Goal: Transaction & Acquisition: Purchase product/service

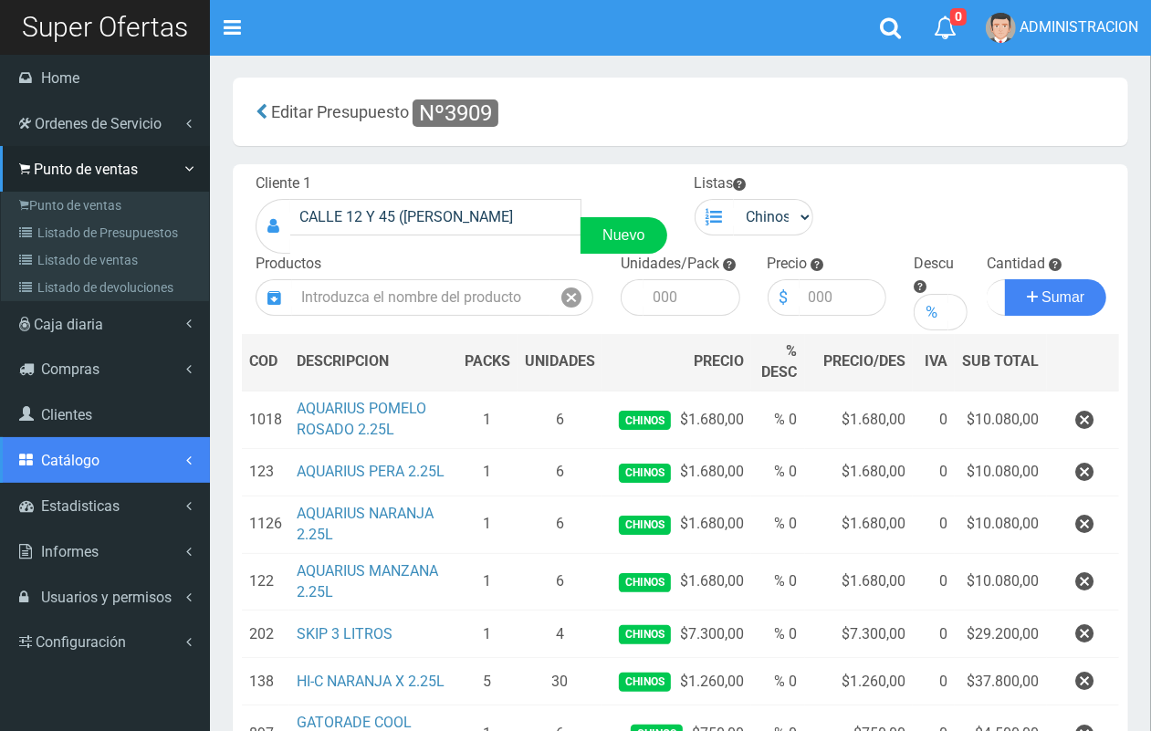
drag, startPoint x: 62, startPoint y: 454, endPoint x: 75, endPoint y: 475, distance: 25.4
click at [64, 454] on span "Catálogo" at bounding box center [70, 460] width 58 height 17
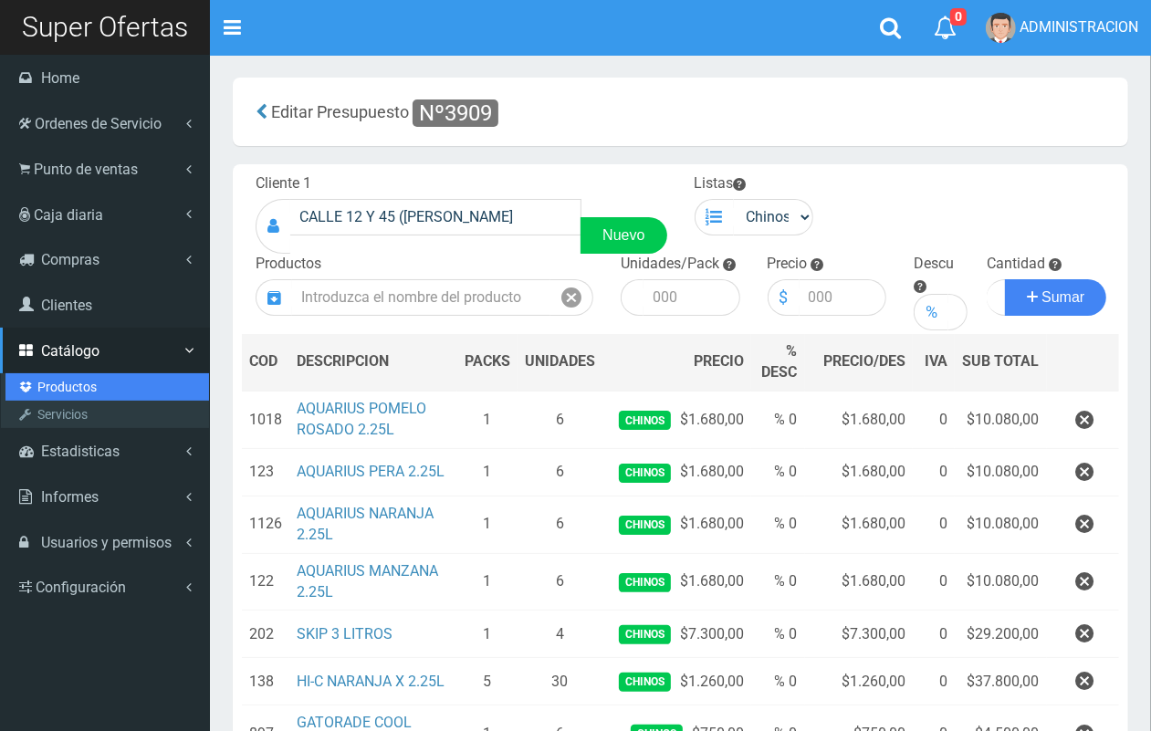
click at [75, 384] on link "Productos" at bounding box center [106, 386] width 203 height 27
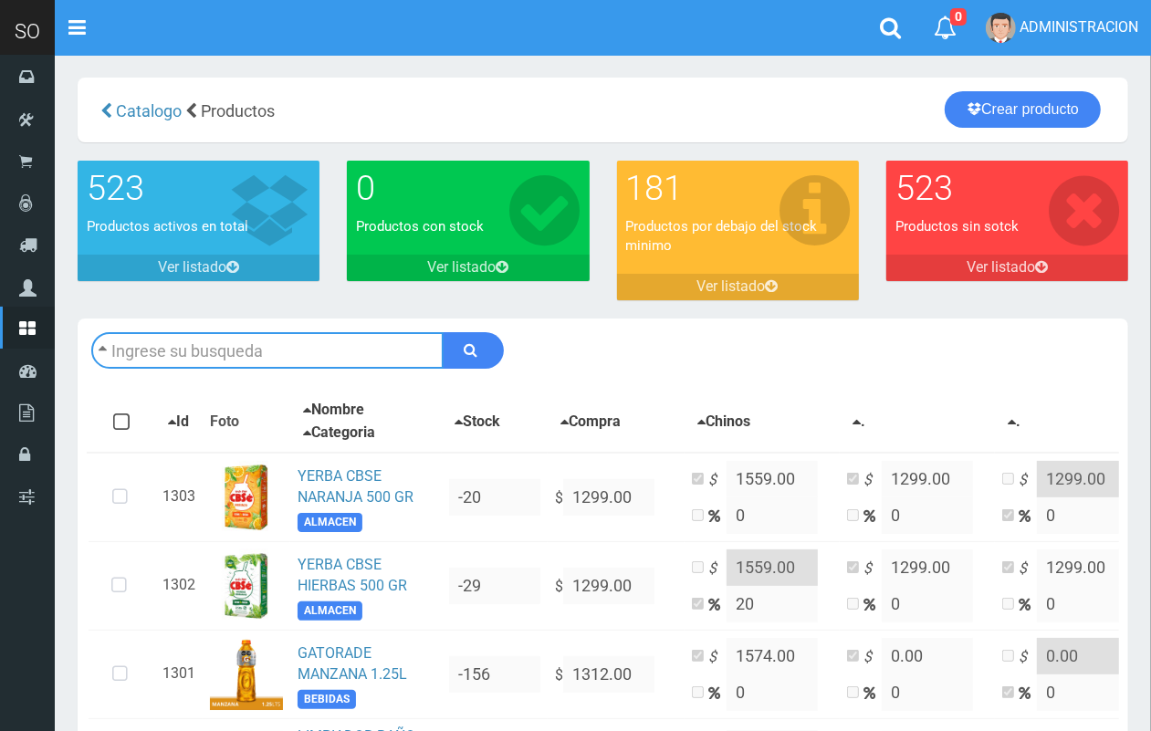
click at [329, 349] on input "text" at bounding box center [267, 350] width 352 height 36
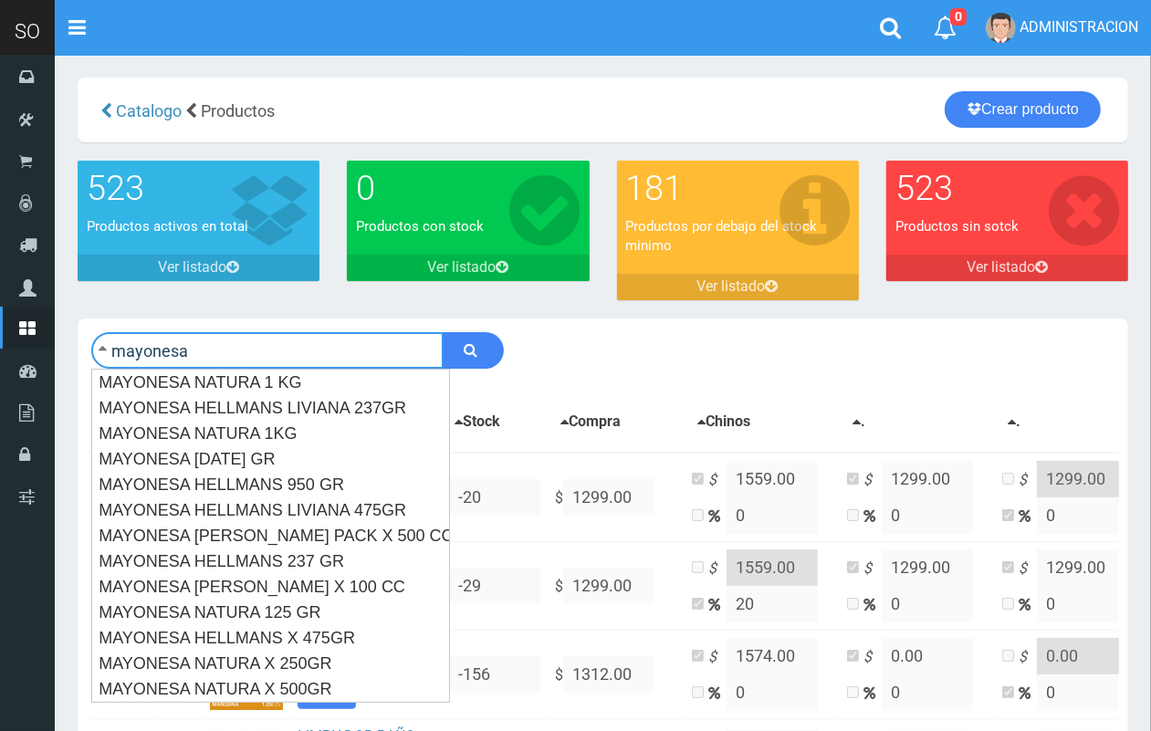
type input "mayonesa"
click at [443, 332] on button "submit" at bounding box center [473, 350] width 61 height 36
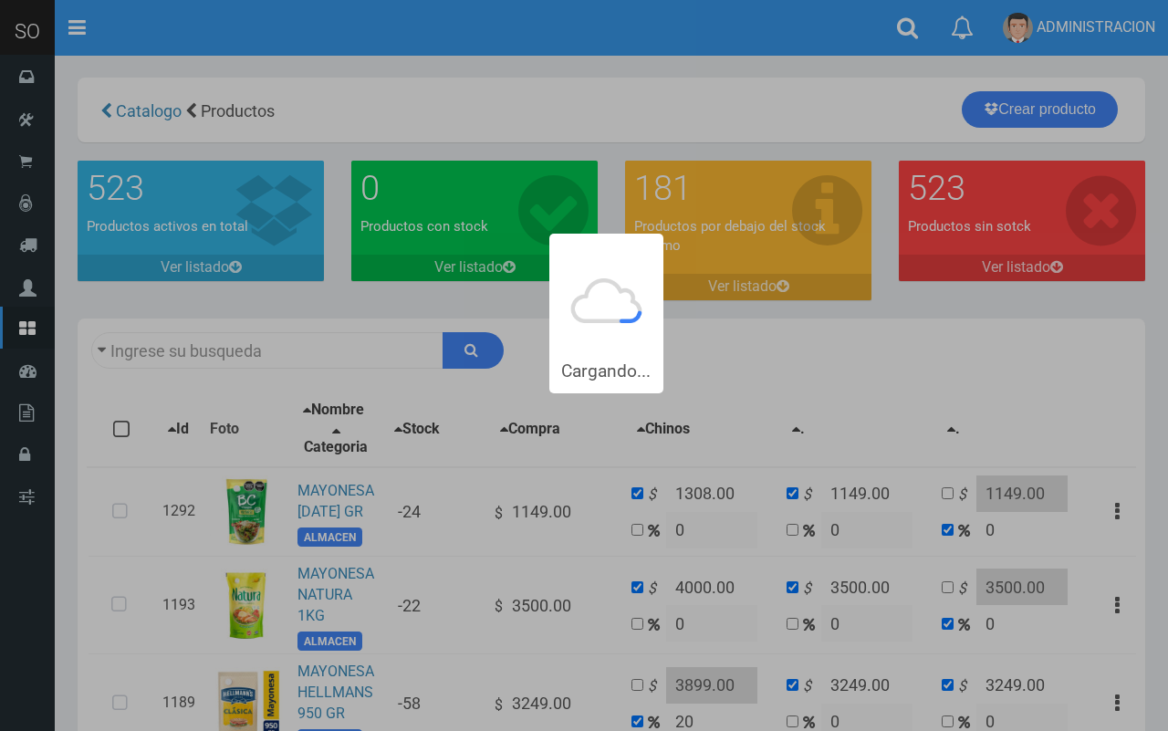
type input "mayonesa"
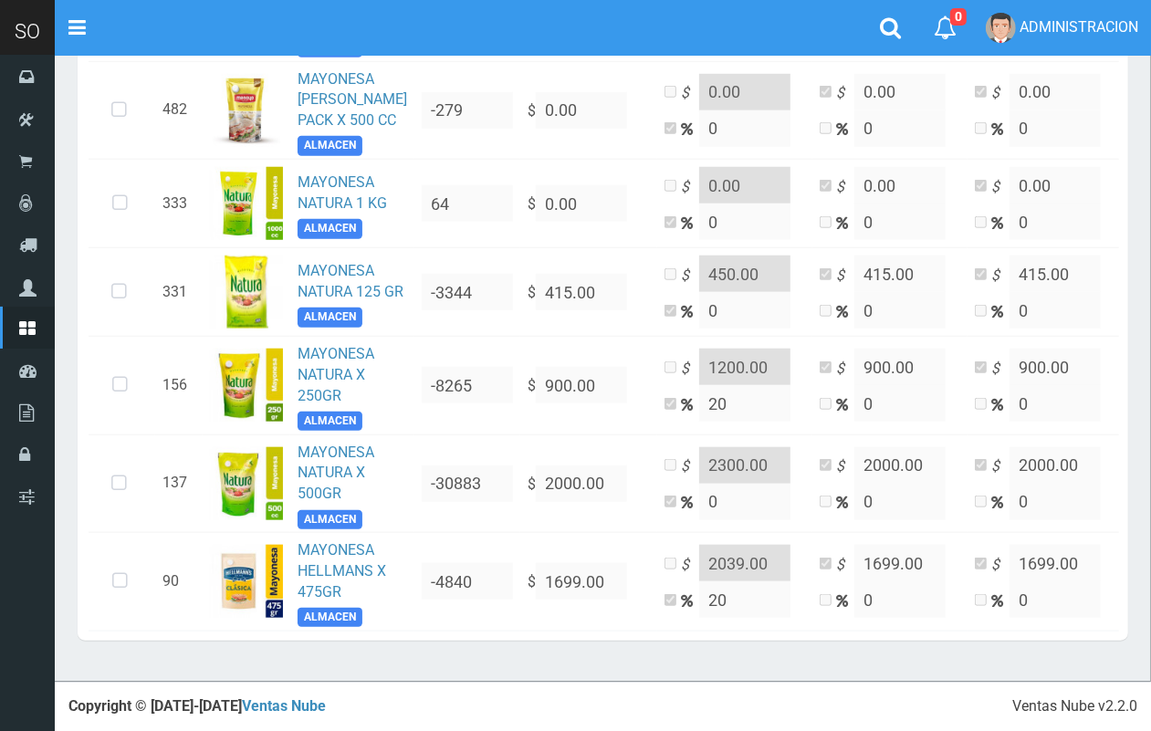
scroll to position [1156, 0]
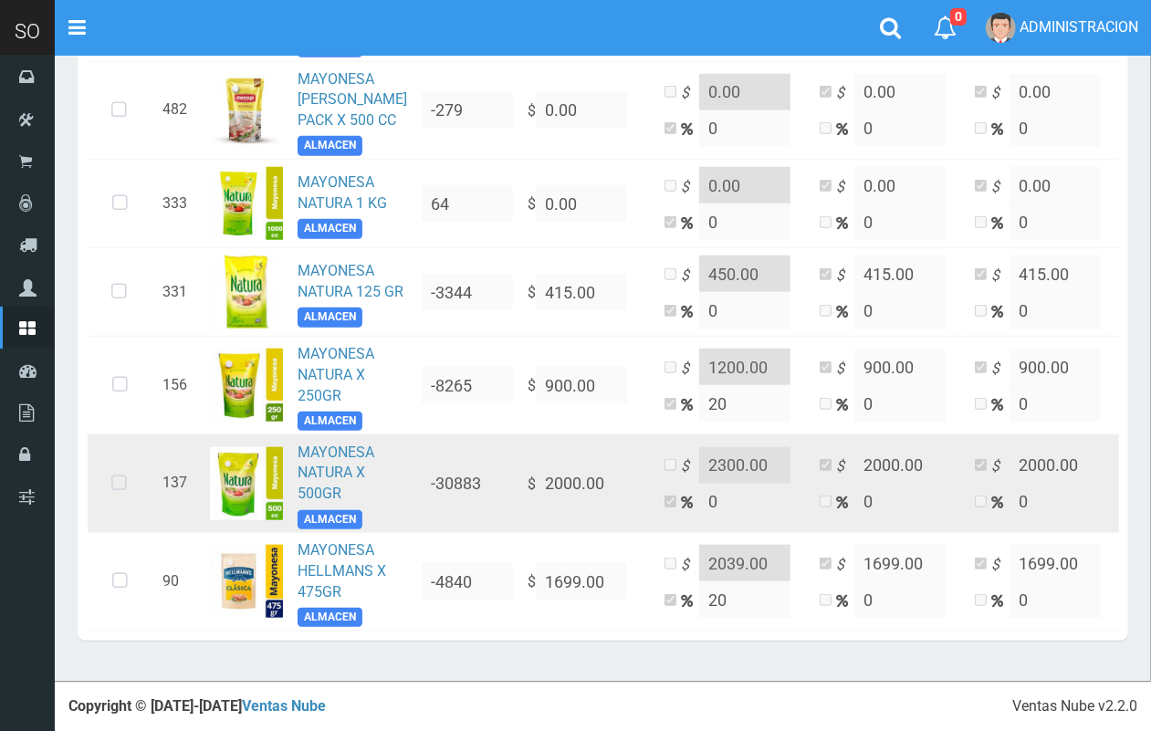
click at [126, 514] on icon at bounding box center [119, 484] width 48 height 60
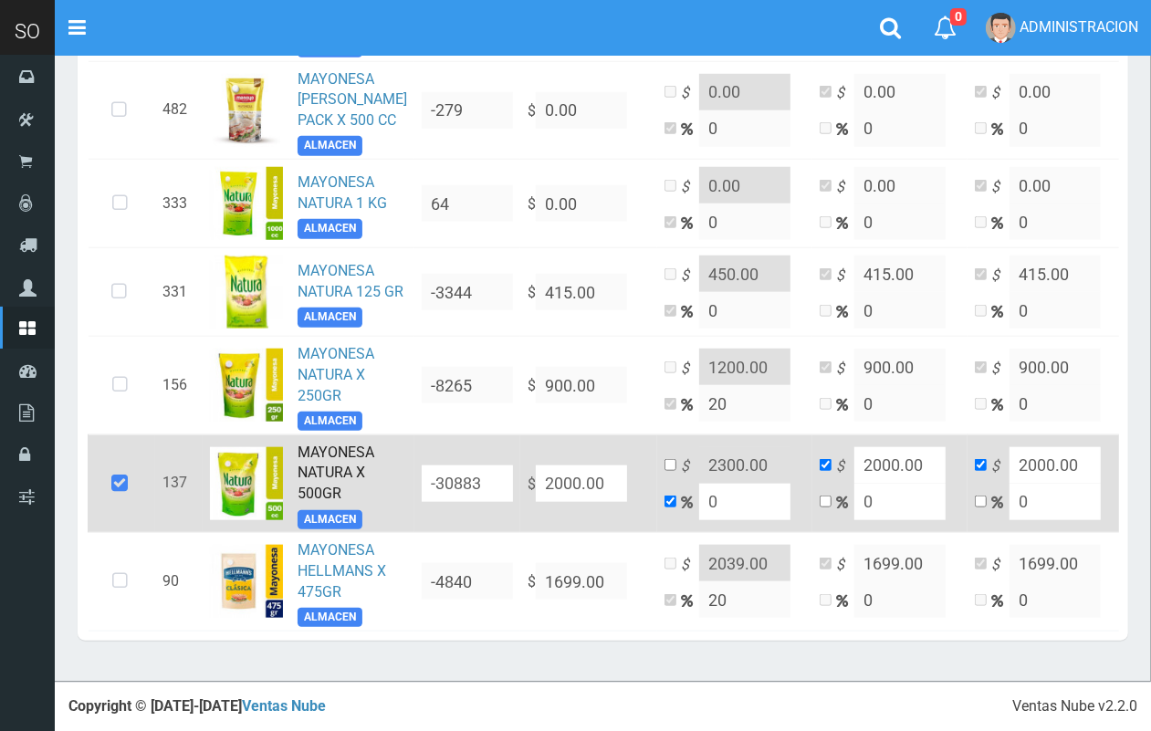
drag, startPoint x: 684, startPoint y: 539, endPoint x: 664, endPoint y: 539, distance: 20.1
click at [664, 533] on td "$ 2300.00 0" at bounding box center [734, 483] width 155 height 99
type input "1"
type input "2020"
type input "10"
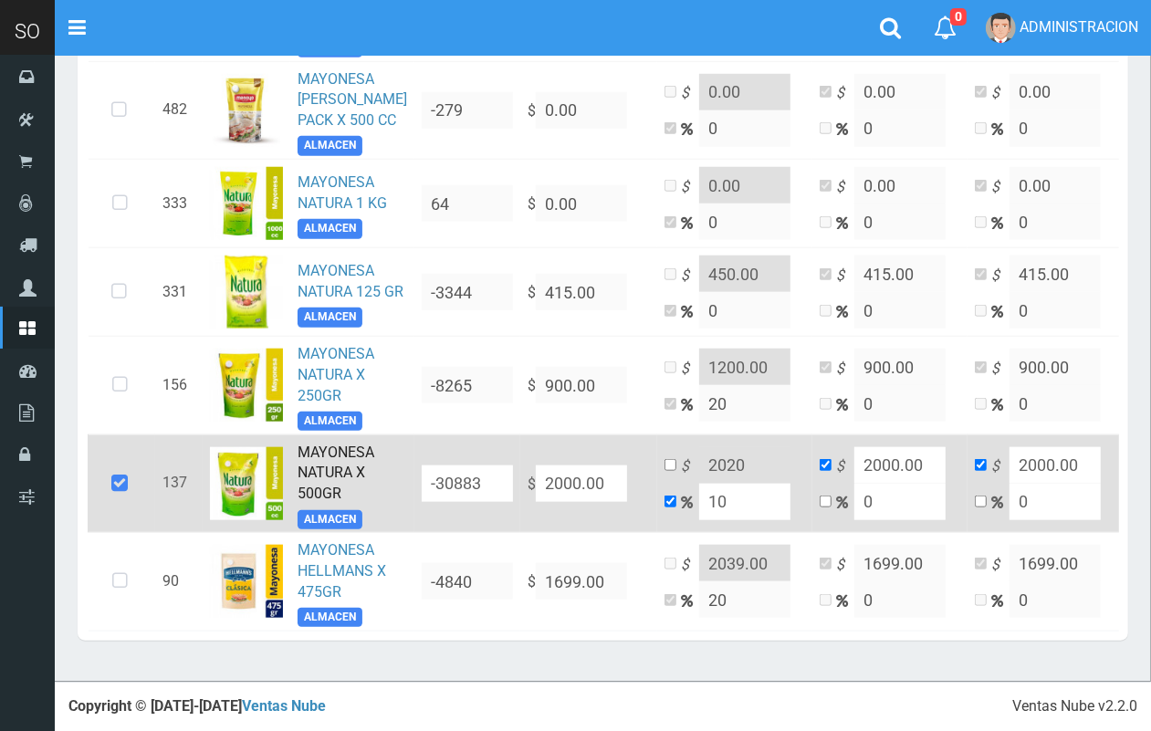
type input "2200"
type input "10"
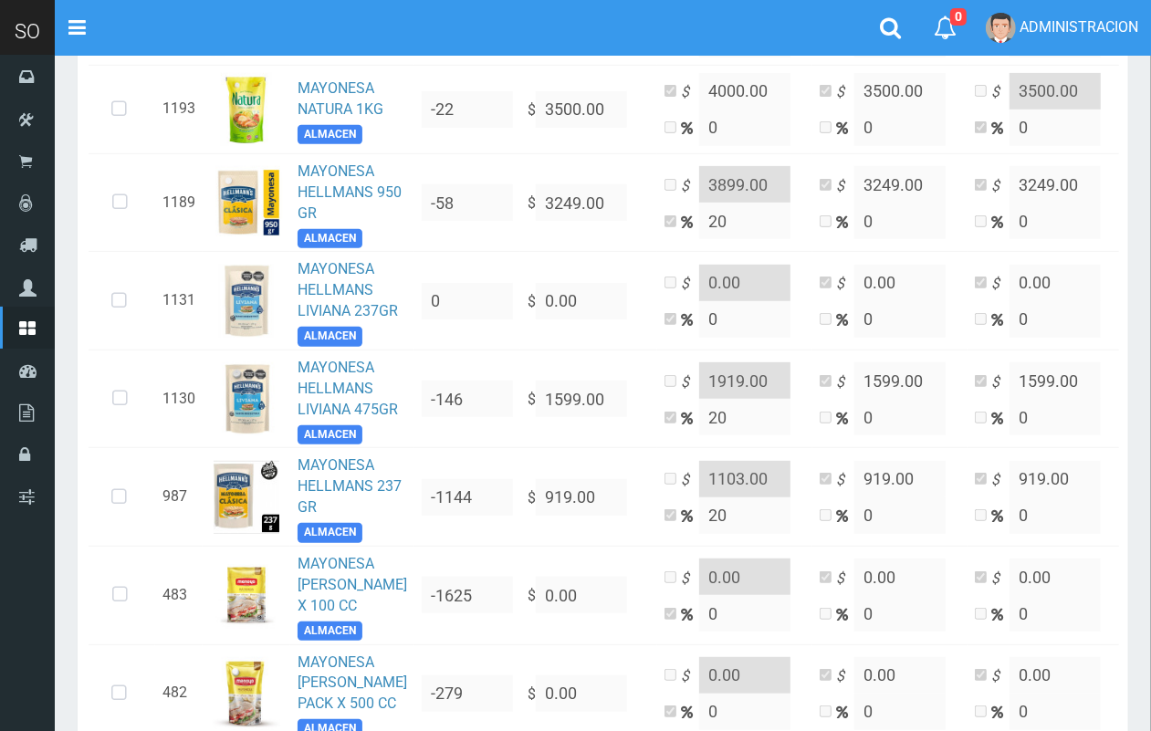
scroll to position [464, 0]
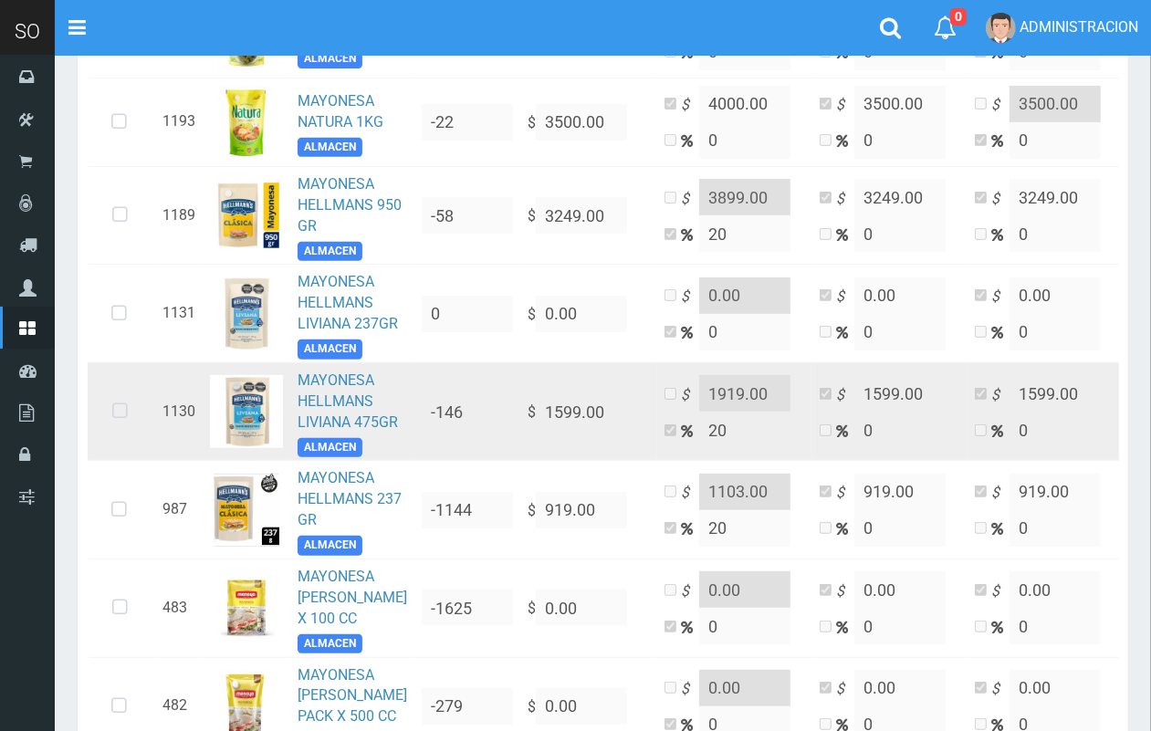
click at [121, 442] on icon at bounding box center [120, 411] width 48 height 60
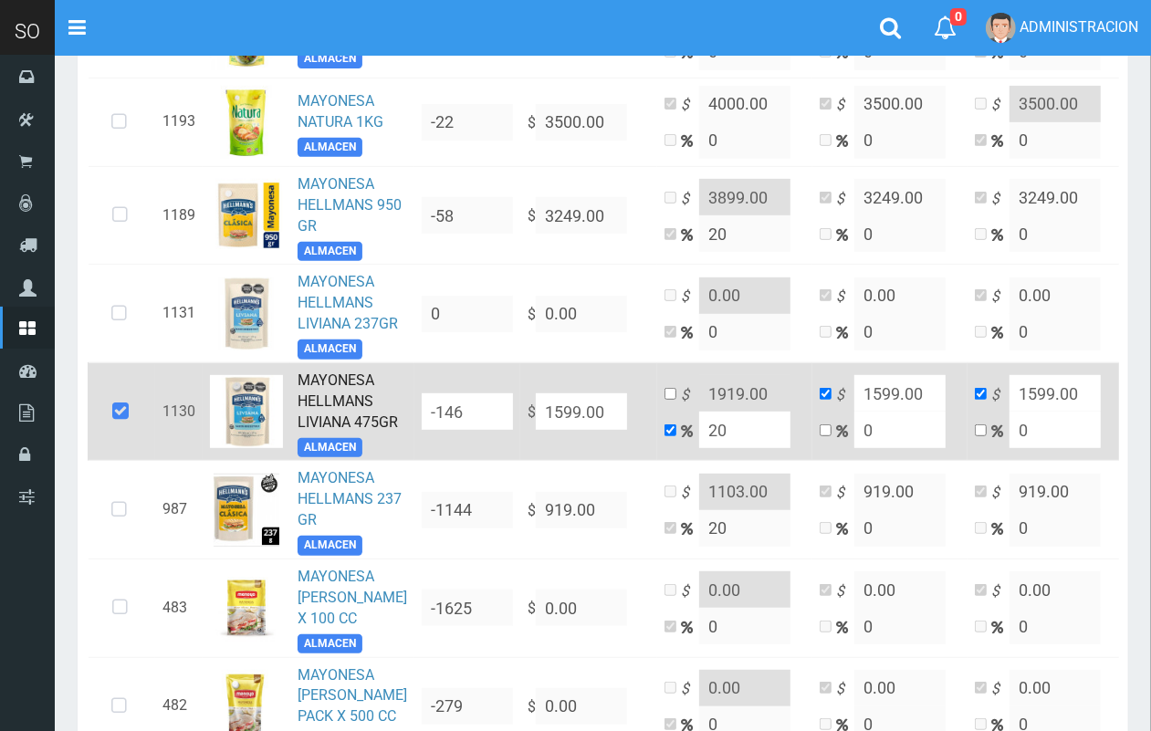
drag, startPoint x: 585, startPoint y: 466, endPoint x: 475, endPoint y: 485, distance: 111.0
click at [475, 461] on tr "1130 MAYONESA HELLMANS LIVIANA 475GR ALMACEN -146 $ 1599.00 $ 1919.00 20 $ 1599…" at bounding box center [633, 411] width 1090 height 99
type input "16"
type input "19.2"
type input "16"
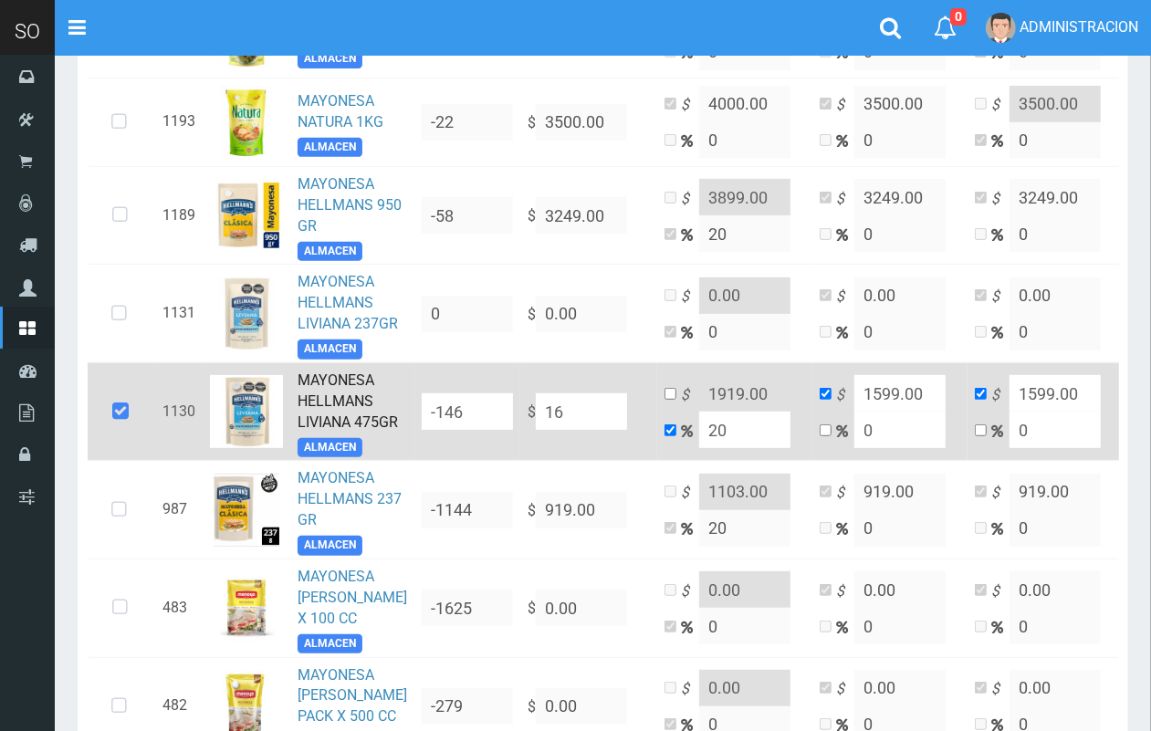
type input "16"
type input "169"
type input "202.8"
type input "169"
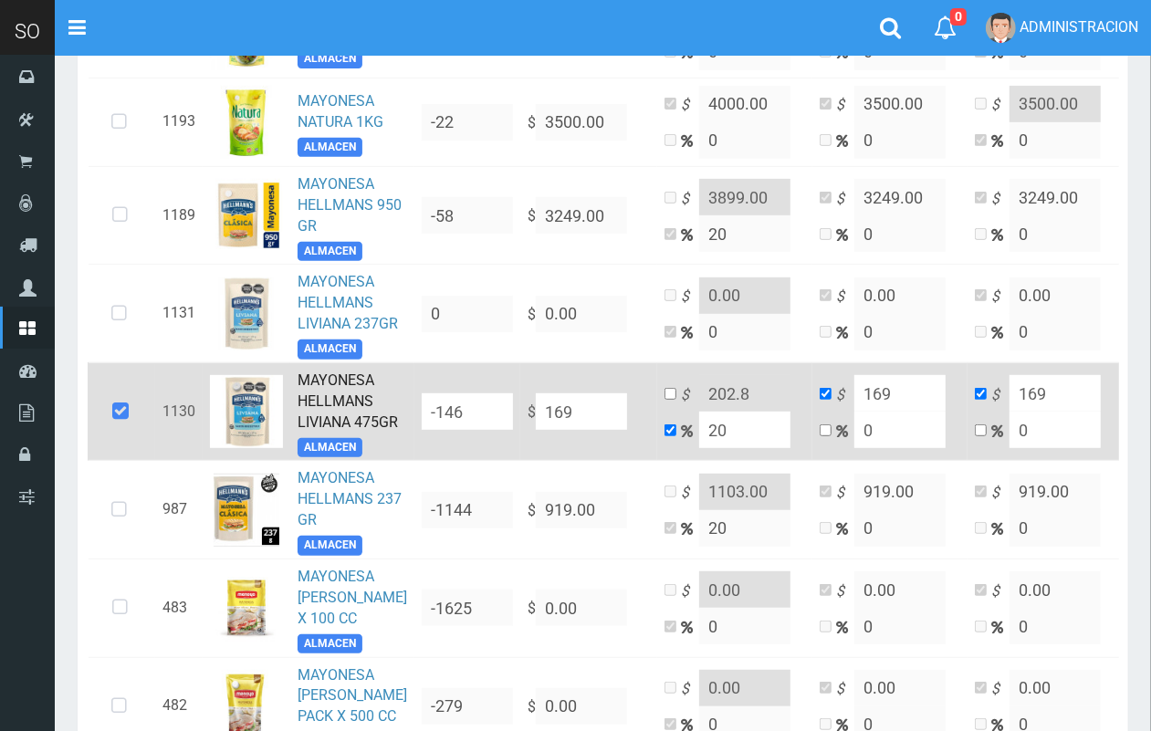
type input "1699"
type input "2038.8"
type input "1699"
drag, startPoint x: 587, startPoint y: 471, endPoint x: 502, endPoint y: 473, distance: 84.9
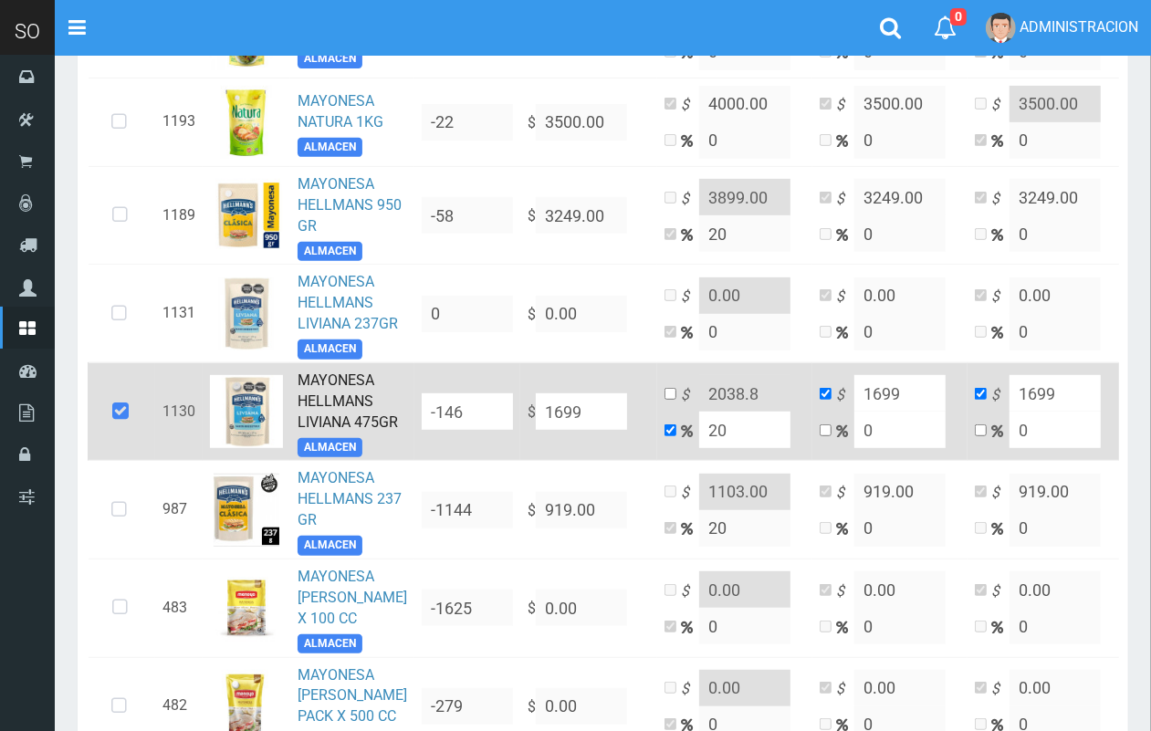
click at [536, 430] on input "1699" at bounding box center [581, 411] width 91 height 36
type input "1699"
drag, startPoint x: 726, startPoint y: 494, endPoint x: 666, endPoint y: 486, distance: 60.7
click at [699, 448] on input "20" at bounding box center [744, 430] width 91 height 36
type input "1"
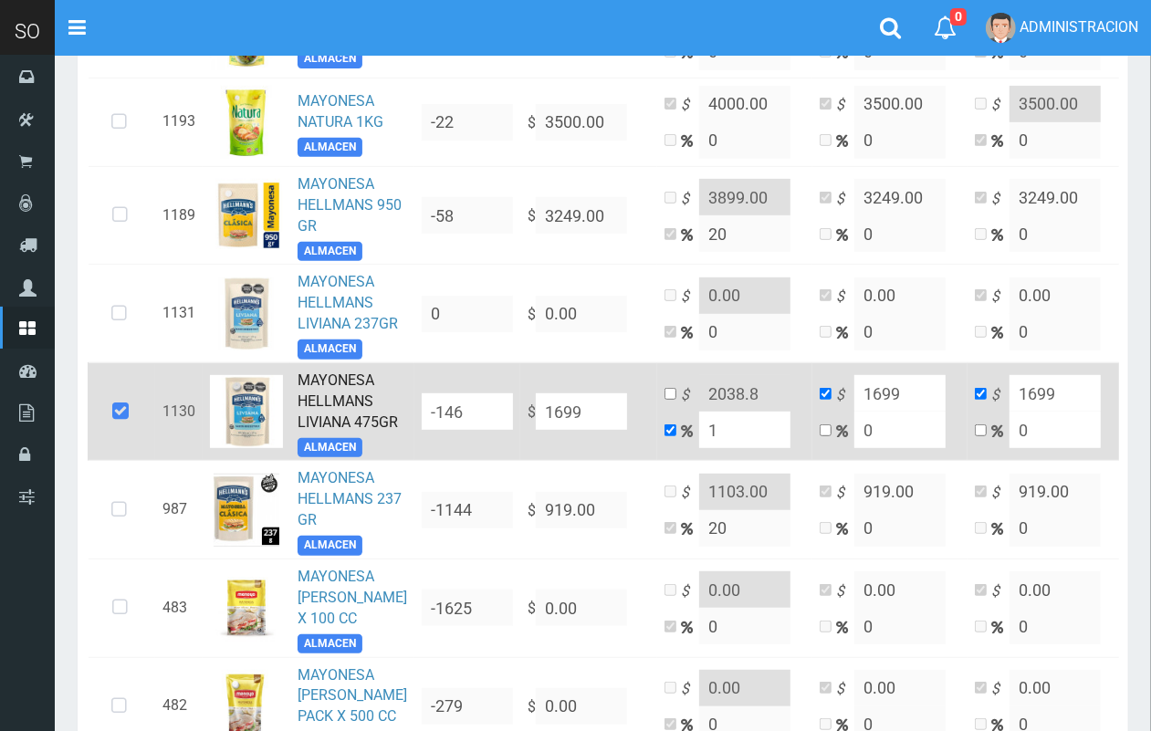
type input "1715.99"
type input "10"
type input "1868.9"
drag, startPoint x: 707, startPoint y: 497, endPoint x: 651, endPoint y: 497, distance: 56.6
click at [657, 461] on td "$ 1868.9 10" at bounding box center [734, 411] width 155 height 99
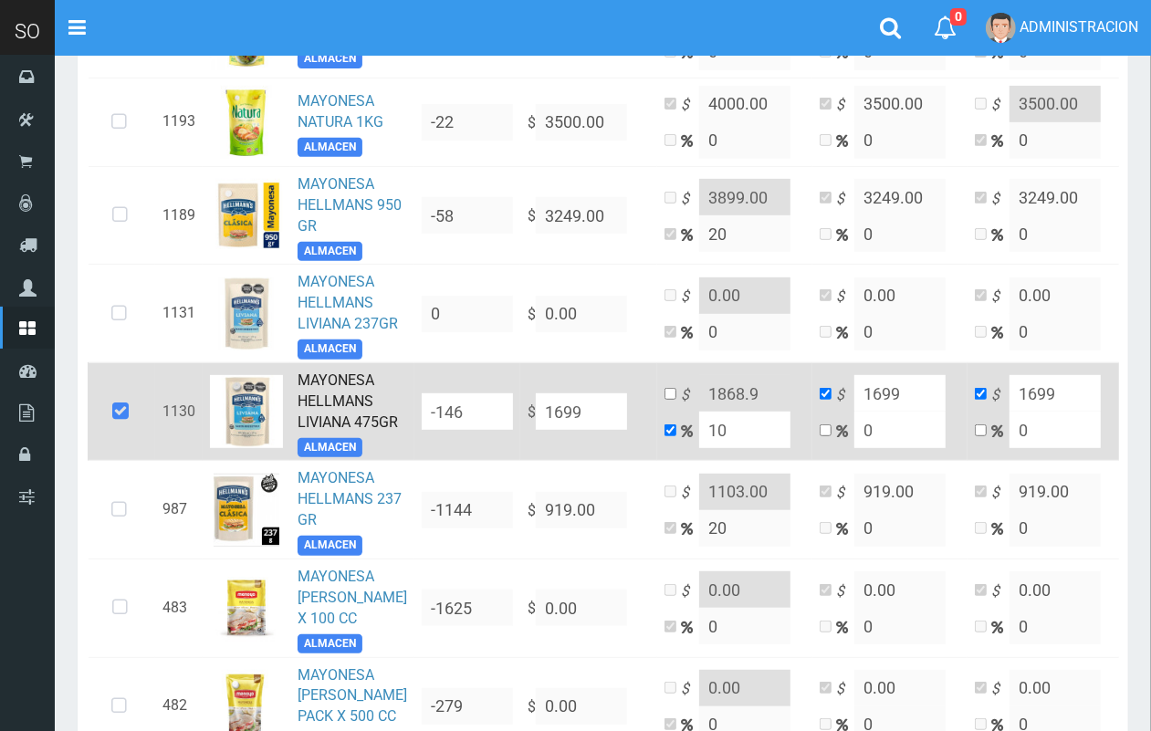
type input "2"
type input "1732.98"
type input "20"
type input "2038.8"
click at [657, 461] on td "$ 2038.8 20" at bounding box center [734, 411] width 155 height 99
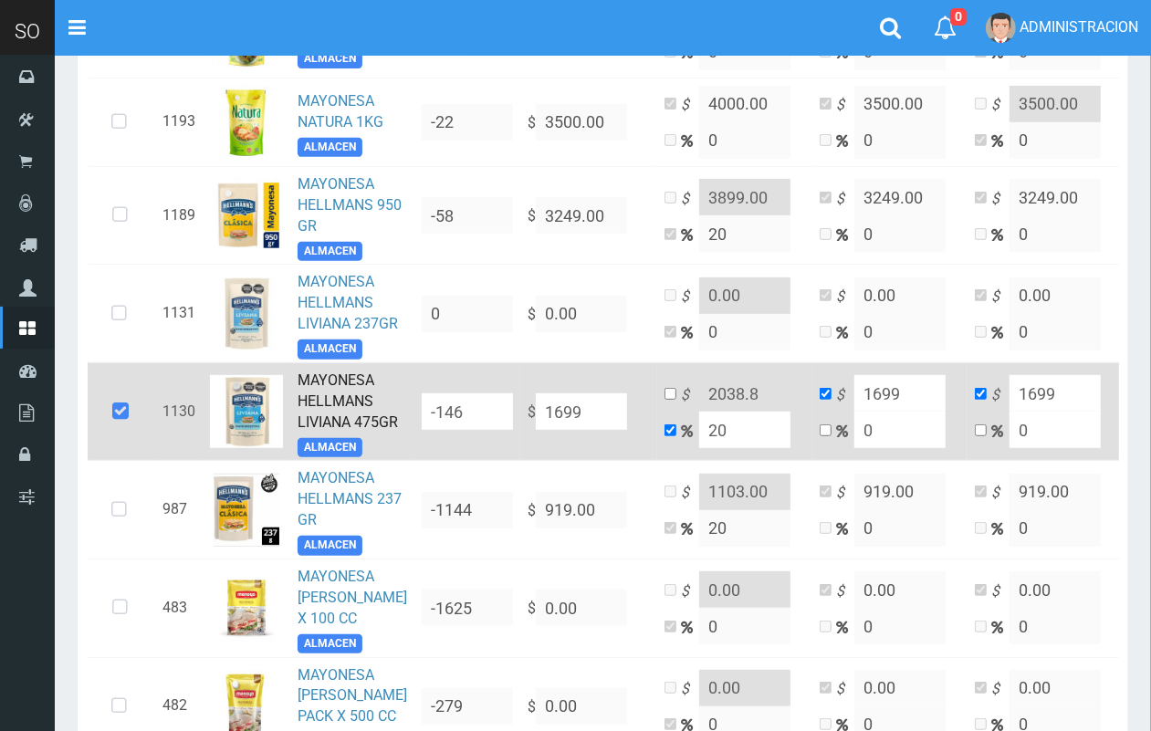
type input "1"
type input "1715.99"
type input "10"
type input "1868.9"
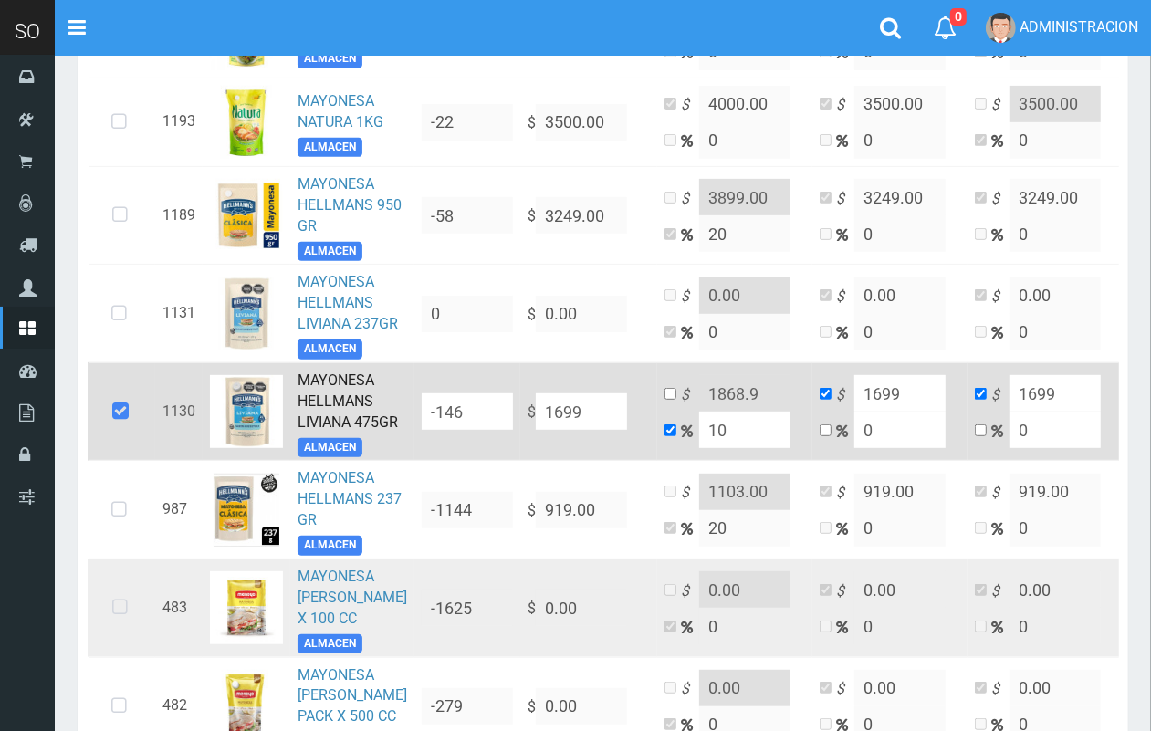
type input "10"
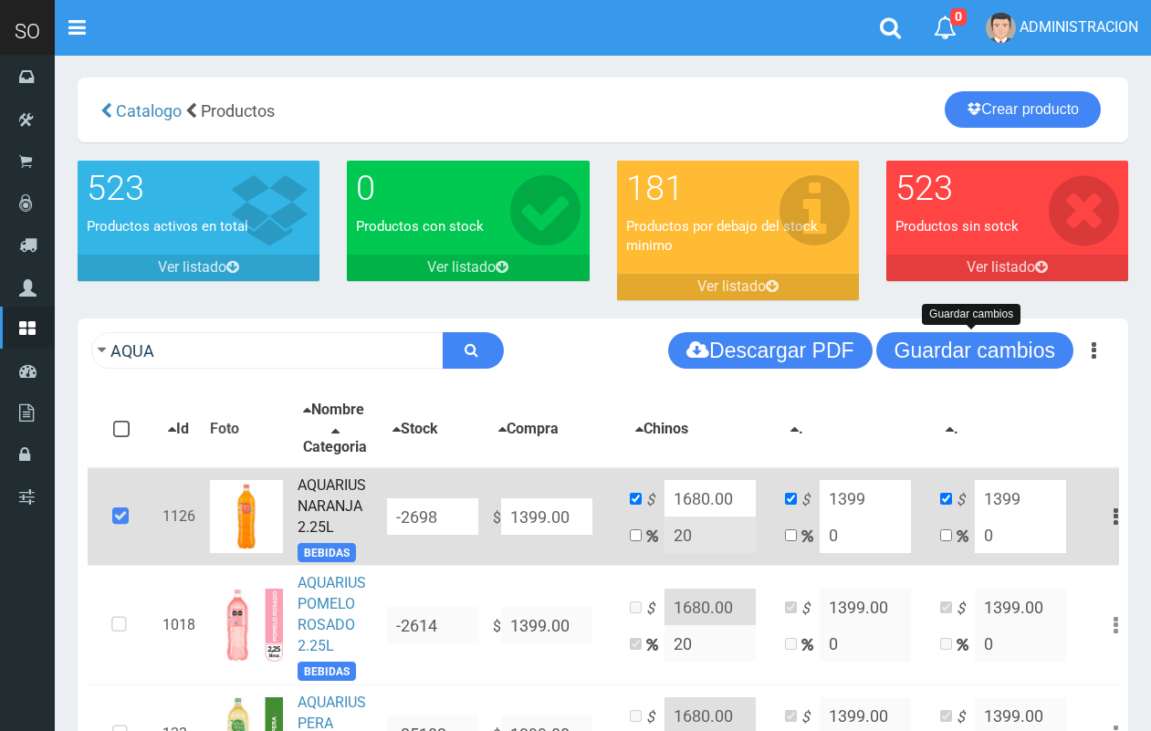
scroll to position [380, 0]
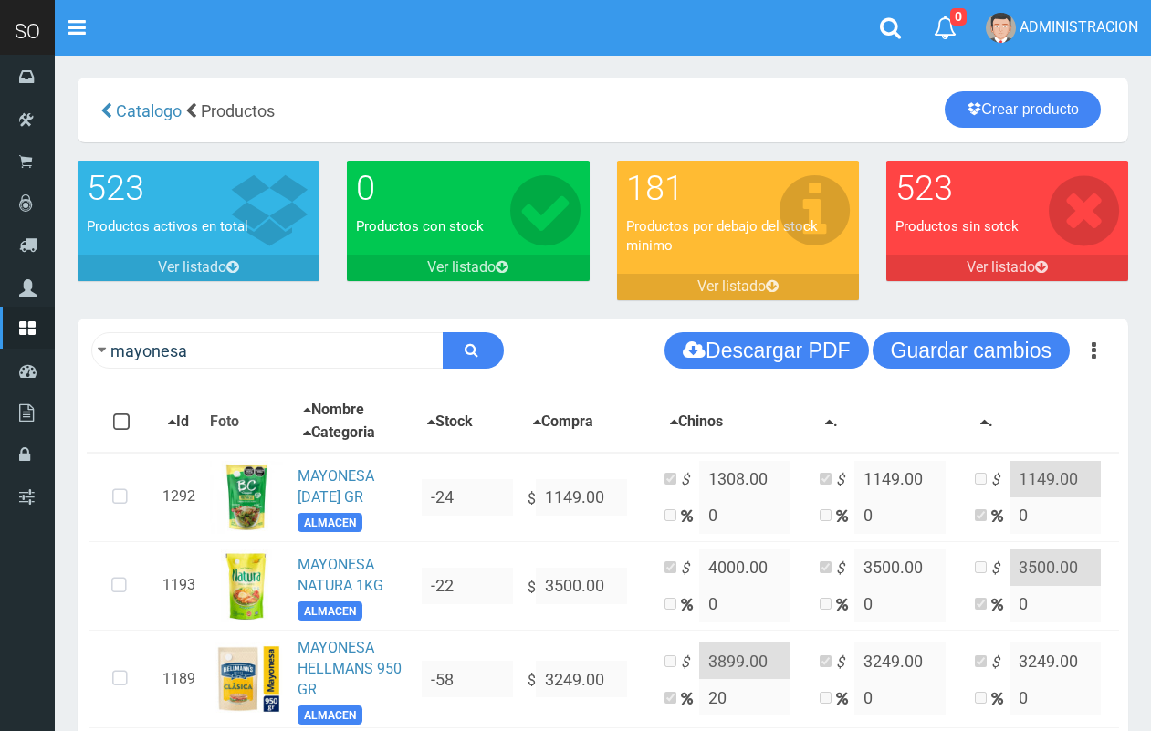
scroll to position [464, 0]
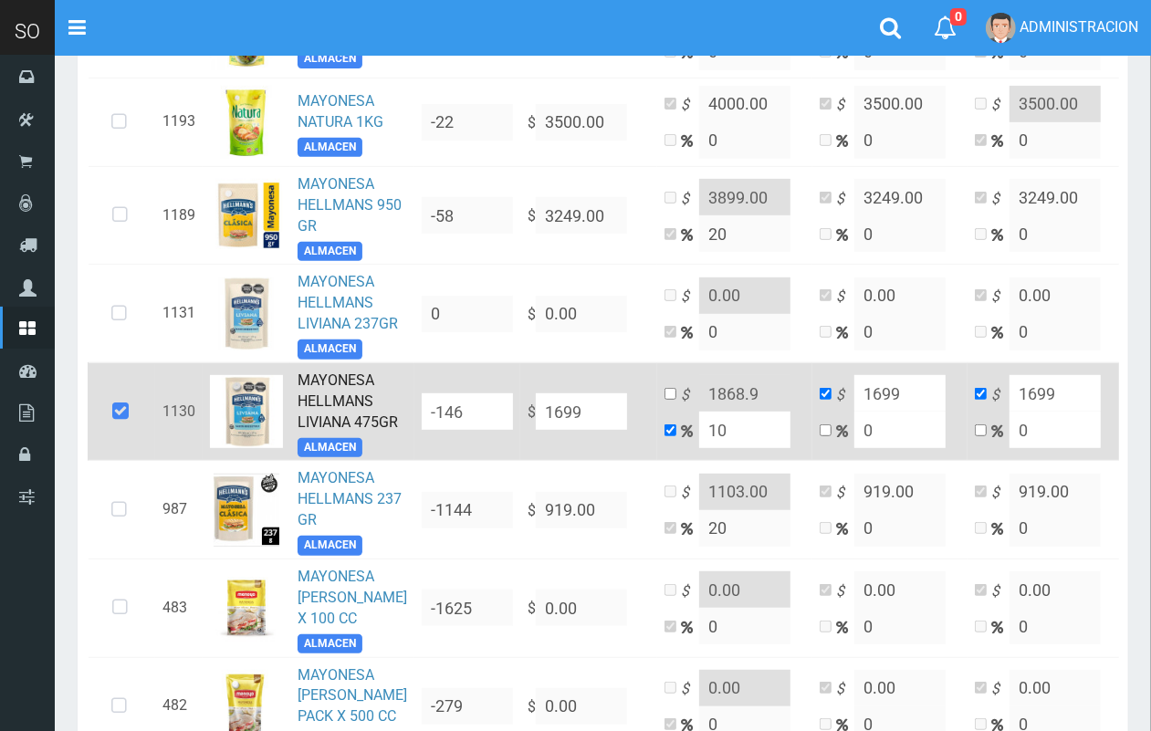
drag, startPoint x: 557, startPoint y: 467, endPoint x: 457, endPoint y: 458, distance: 99.9
click at [459, 459] on tr "1130 MAYONESA HELLMANS LIVIANA 475GR ALMACEN -146 $ 1699 $ 1868.9 10 $ 1699 0 $…" at bounding box center [633, 411] width 1090 height 99
type input "1"
type input "1.1"
type input "1"
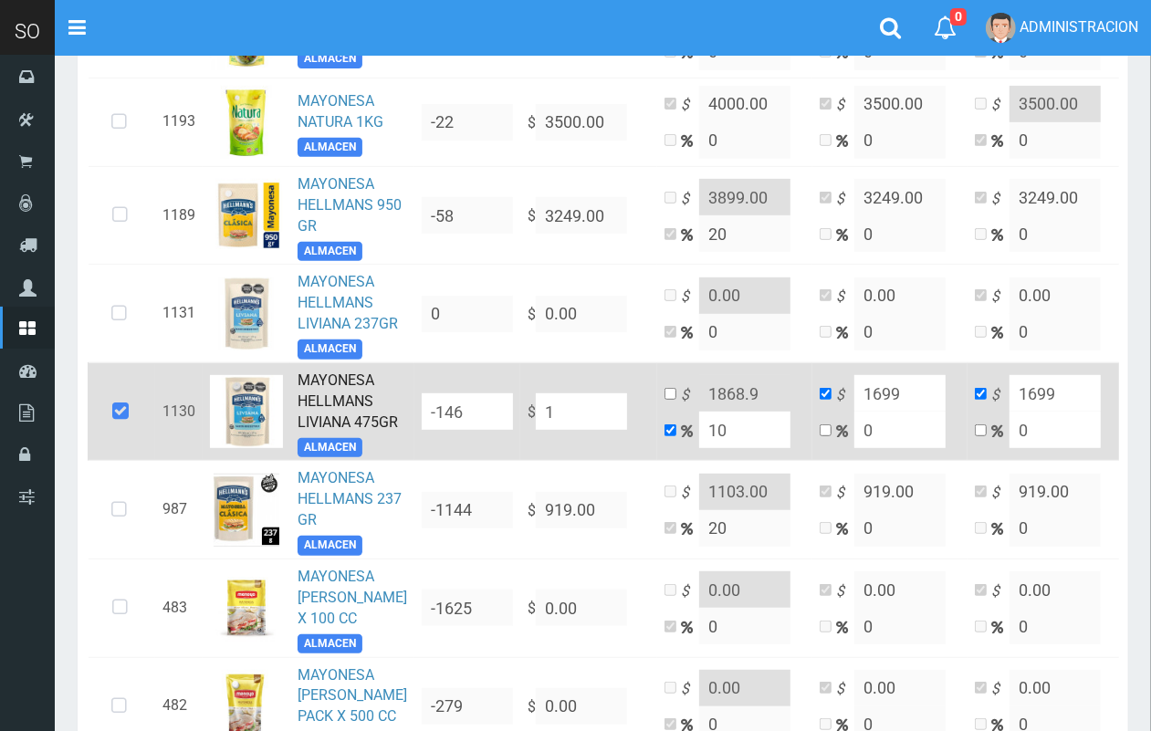
type input "1"
type input "10"
type input "11"
type input "10"
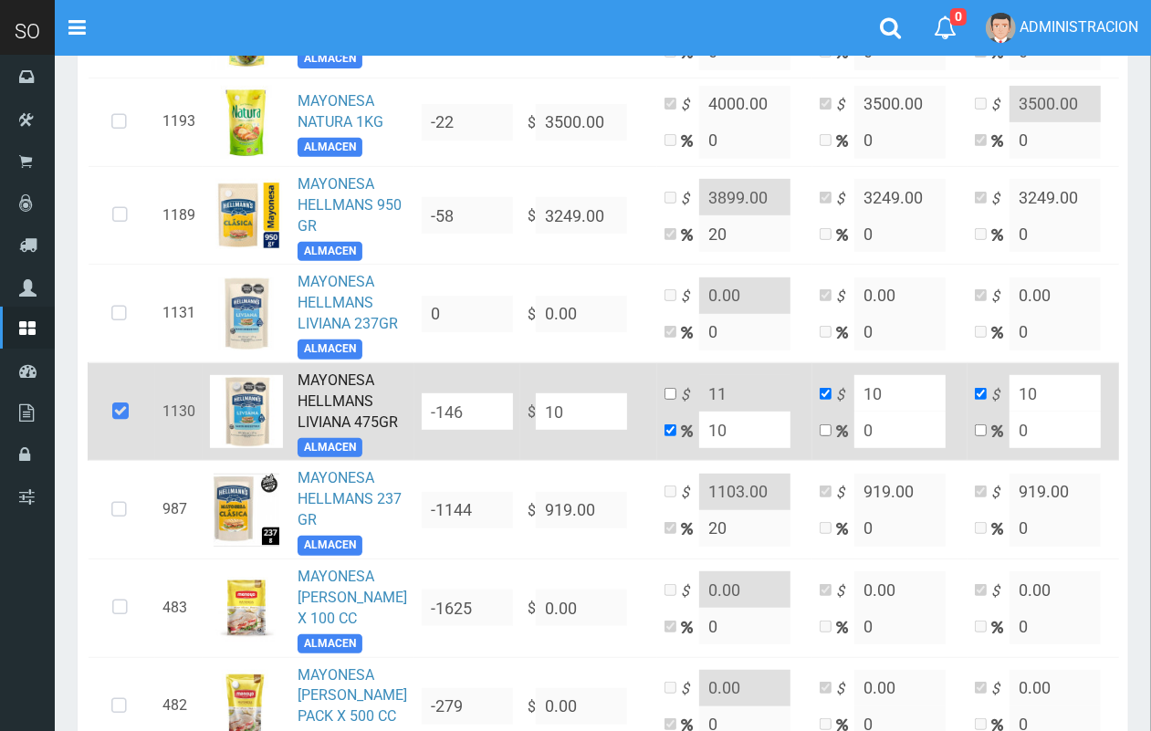
type input "100"
type input "110"
type input "100"
type input "1000"
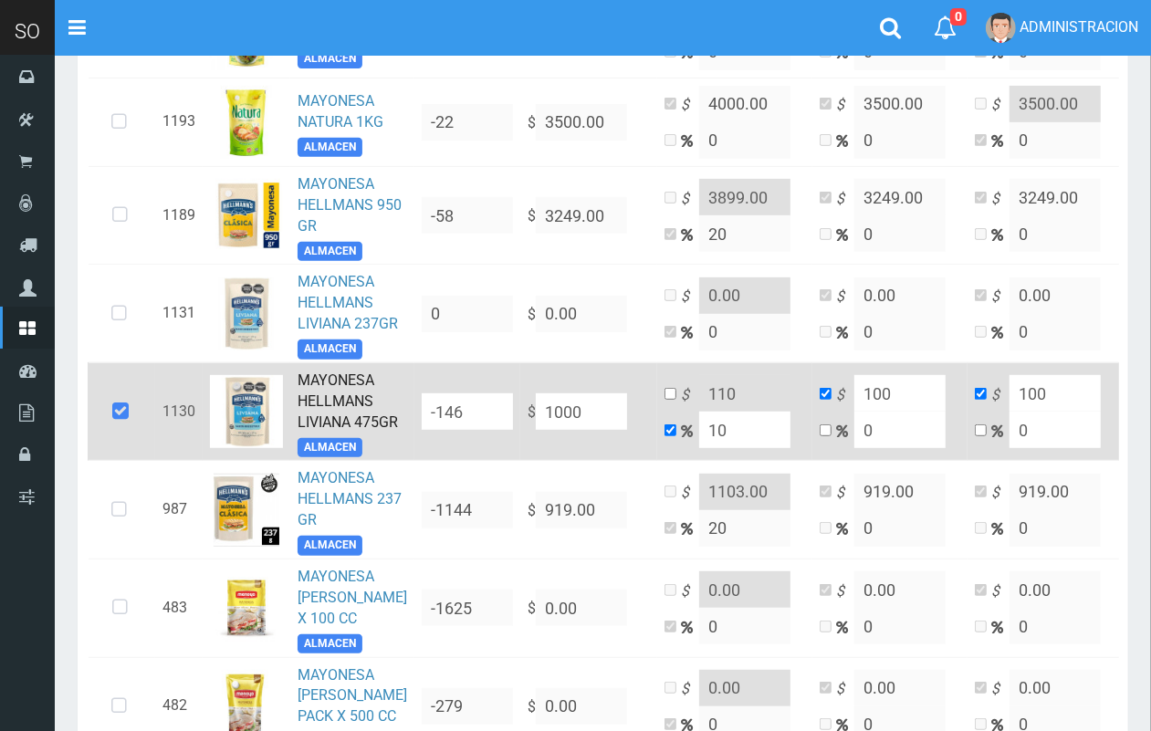
type input "1100"
type input "1000"
drag, startPoint x: 701, startPoint y: 494, endPoint x: 678, endPoint y: 493, distance: 22.8
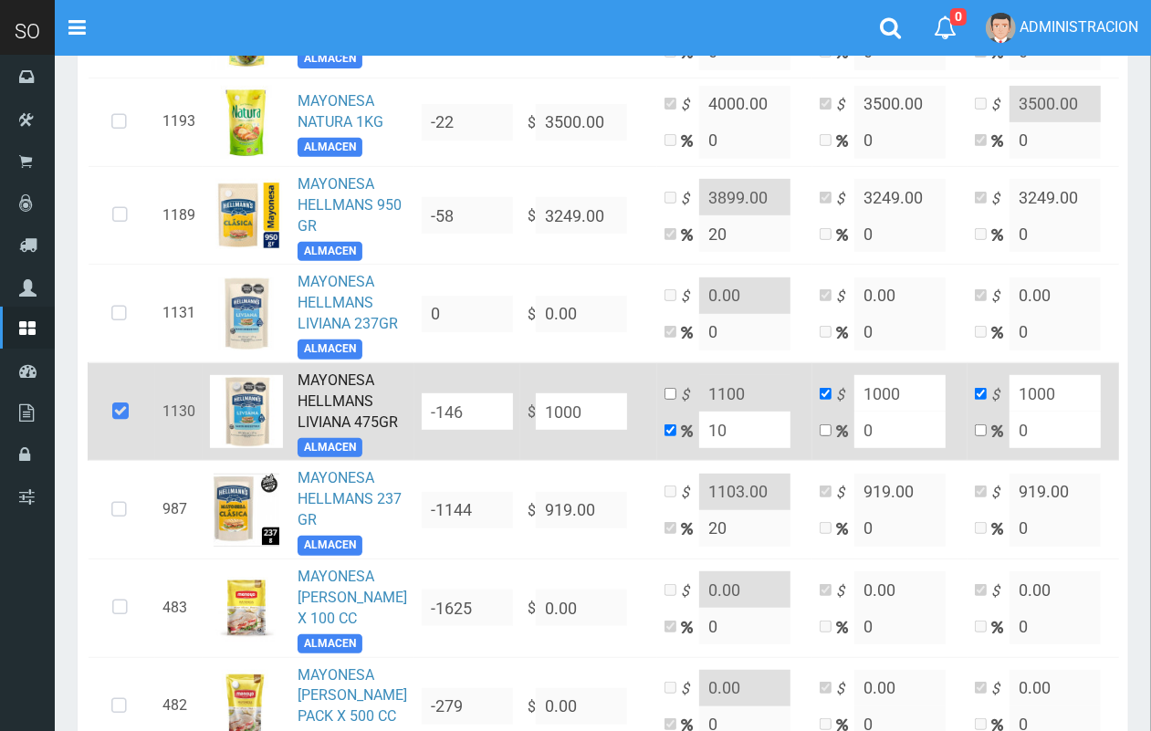
click at [699, 448] on input "10" at bounding box center [744, 430] width 91 height 36
type input "2"
type input "1020"
type input "20"
type input "1200"
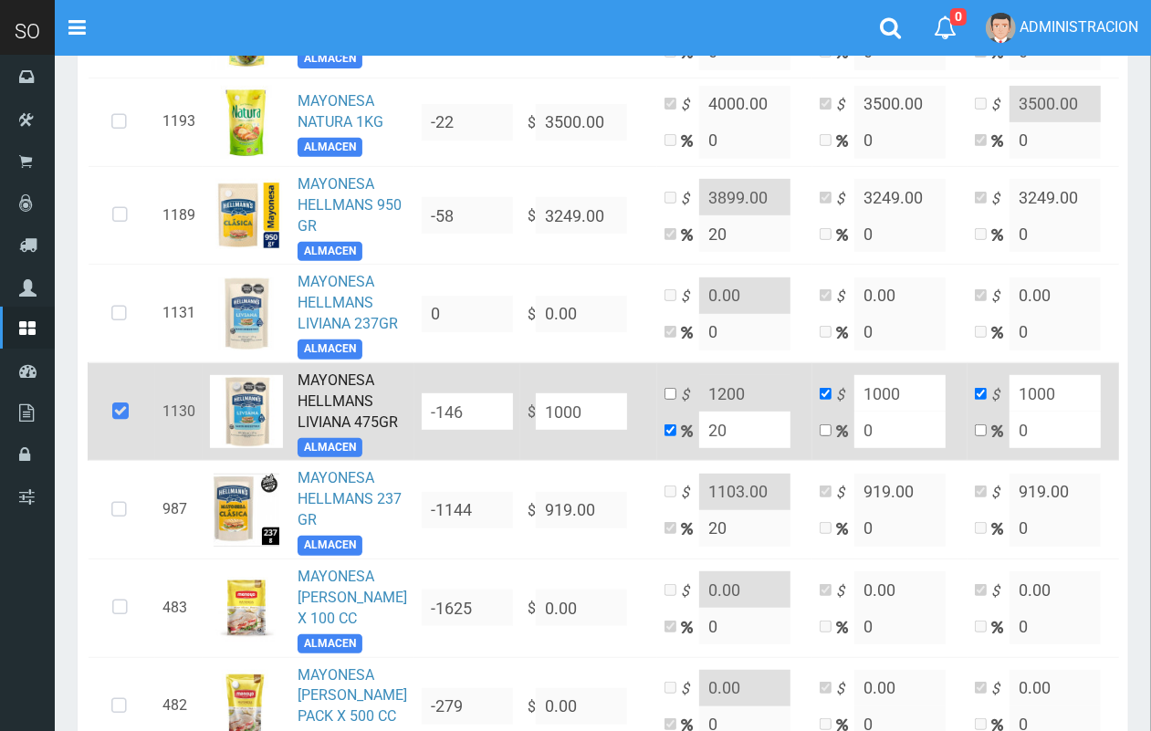
type input "2"
type input "1020"
type input "1000"
drag, startPoint x: 538, startPoint y: 465, endPoint x: 529, endPoint y: 464, distance: 9.3
click at [536, 430] on input "1000" at bounding box center [581, 411] width 91 height 36
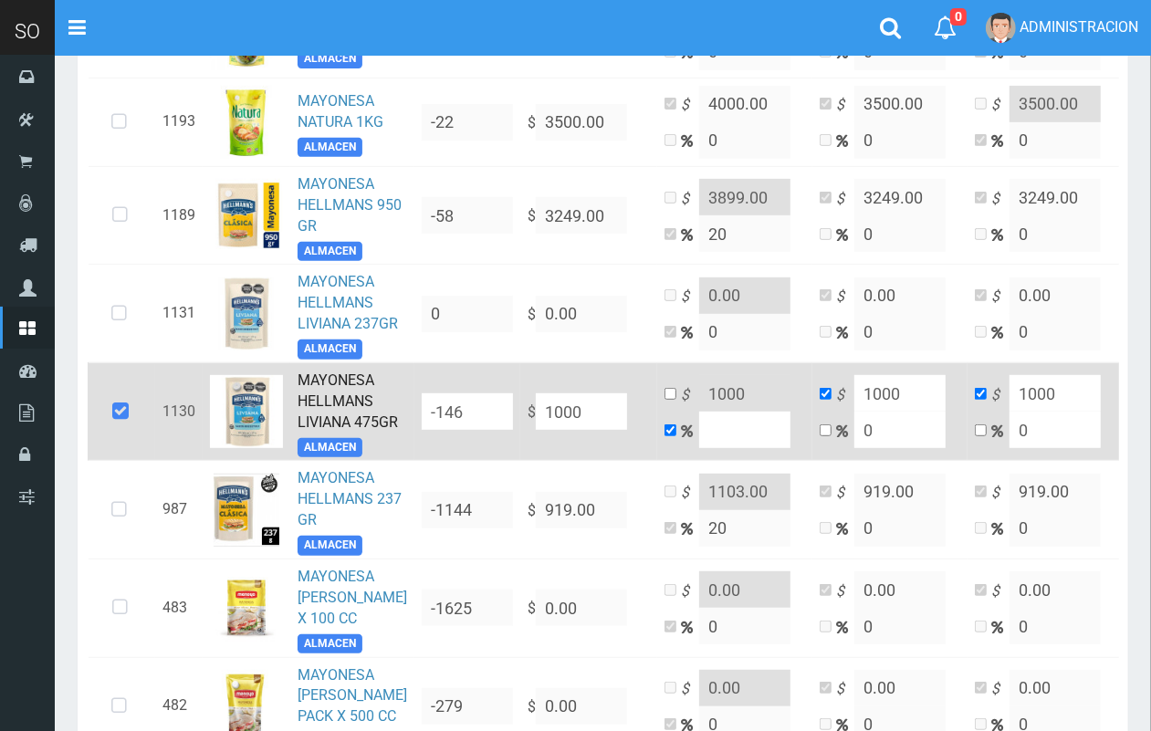
type input "109"
type input "1099"
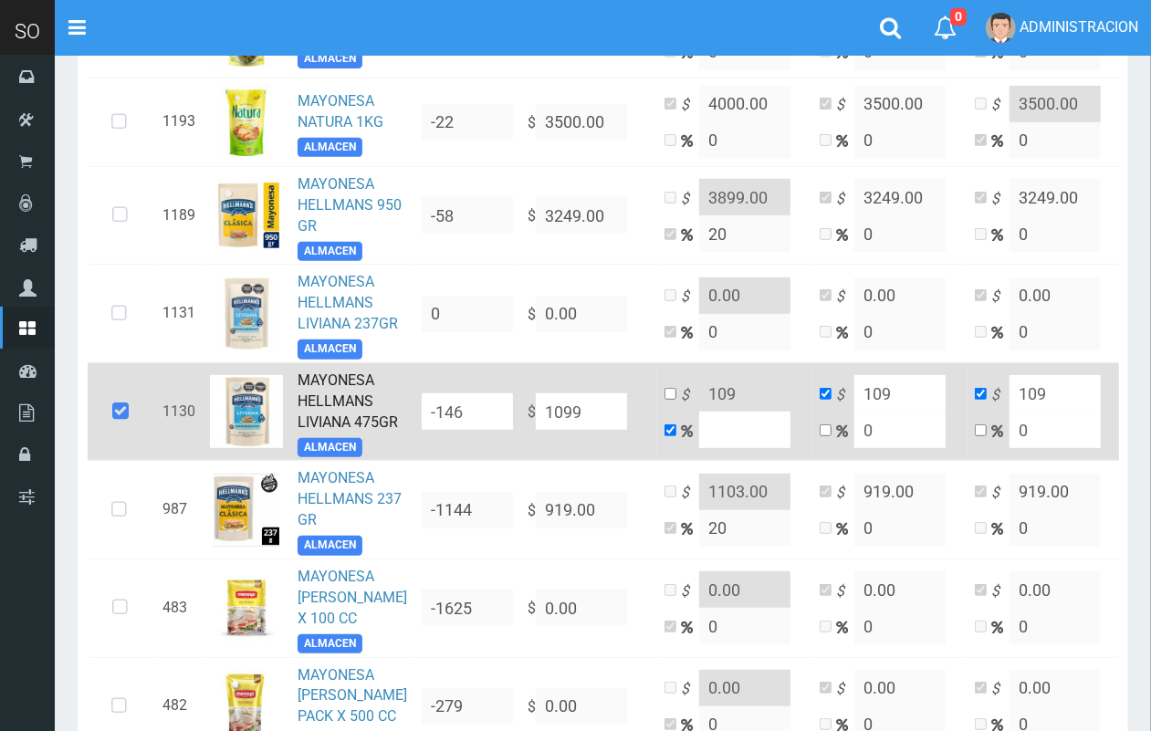
type input "1099"
click at [699, 448] on input at bounding box center [744, 430] width 91 height 36
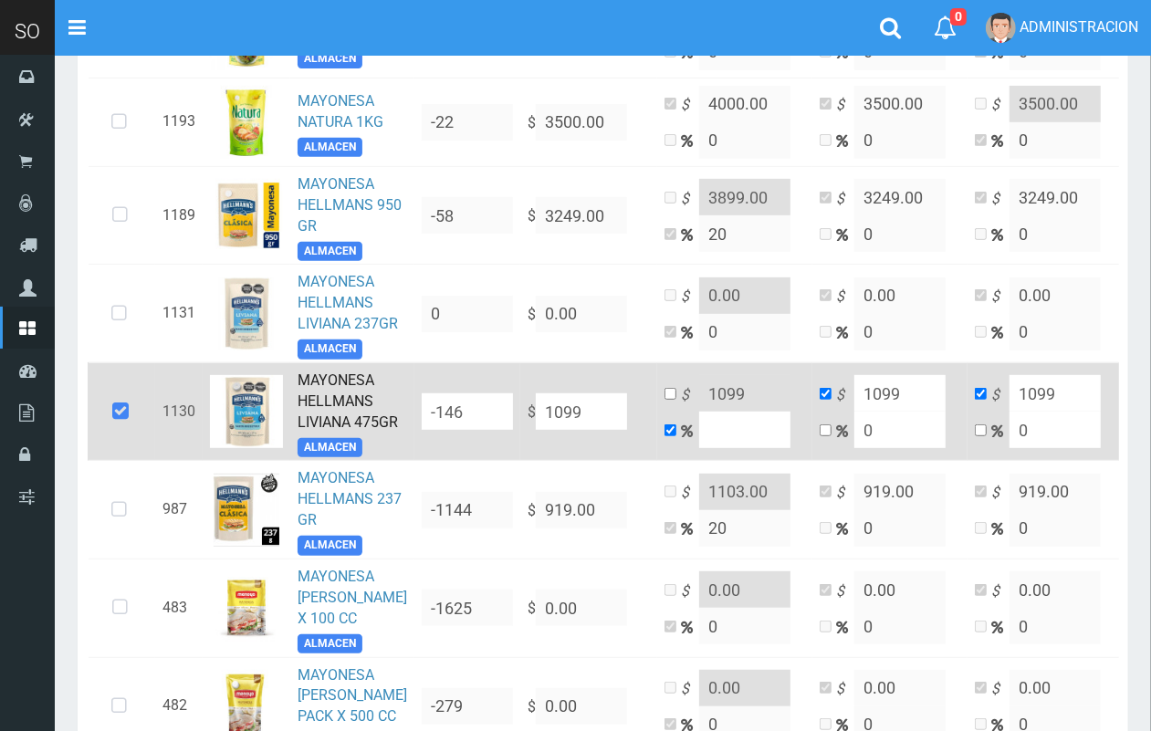
type input "2"
type input "1120.98"
type input "20"
type input "1318.8"
drag, startPoint x: 684, startPoint y: 486, endPoint x: 673, endPoint y: 486, distance: 11.9
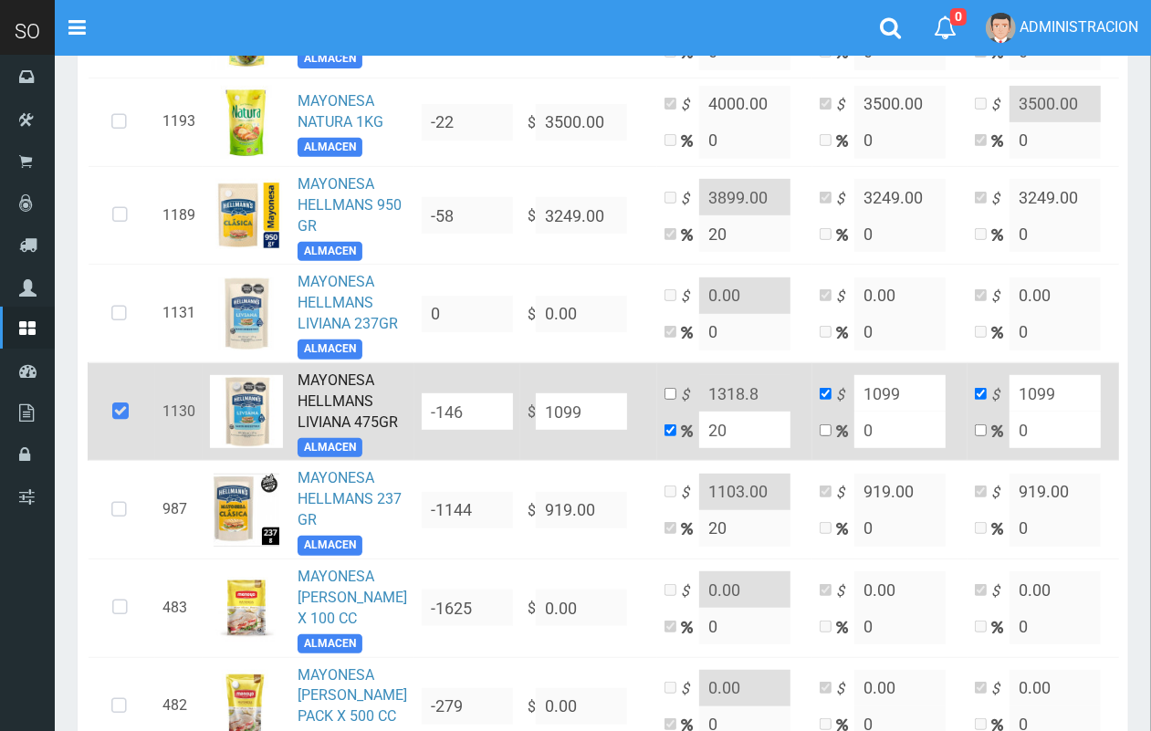
click at [699, 448] on input "20" at bounding box center [744, 430] width 91 height 36
click at [716, 448] on input "20" at bounding box center [744, 430] width 91 height 36
drag, startPoint x: 704, startPoint y: 482, endPoint x: 675, endPoint y: 481, distance: 28.3
click at [699, 448] on input "20" at bounding box center [744, 430] width 91 height 36
type input "1"
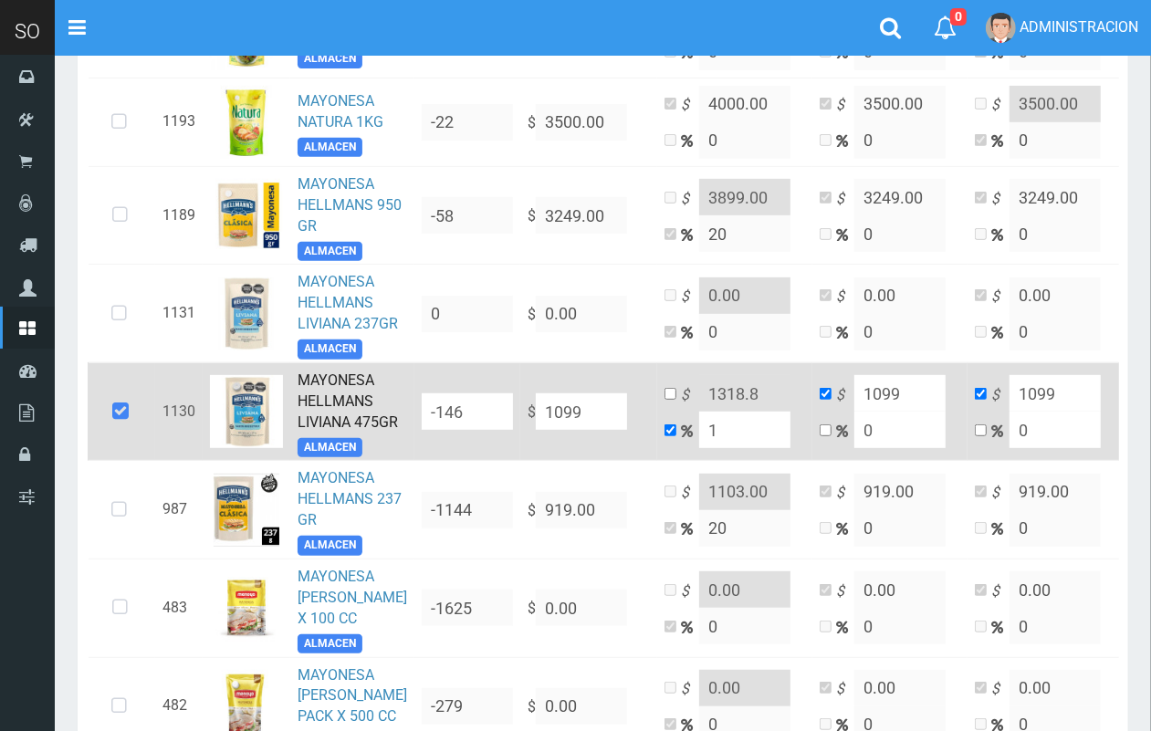
type input "1109.99"
type input "10"
type input "1208.9"
type input "10"
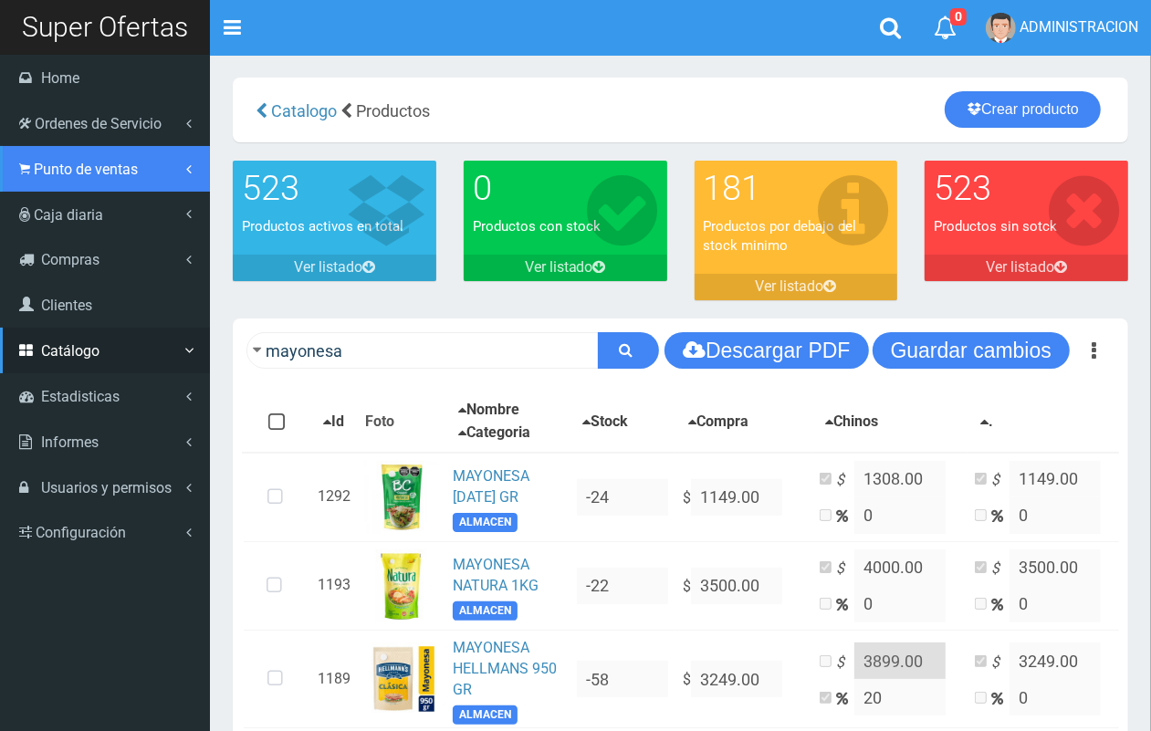
click at [64, 162] on span "Punto de ventas" at bounding box center [86, 169] width 104 height 17
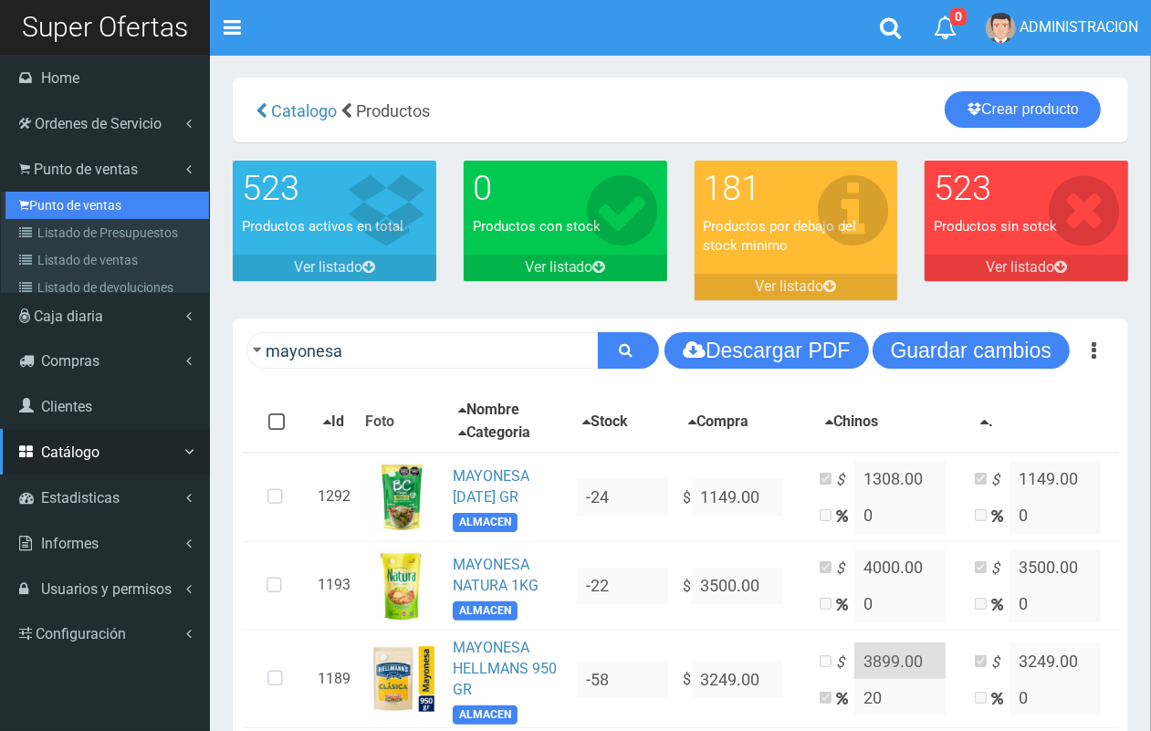
drag, startPoint x: 74, startPoint y: 207, endPoint x: 228, endPoint y: 262, distance: 163.6
click at [75, 208] on link "Punto de ventas" at bounding box center [106, 205] width 203 height 27
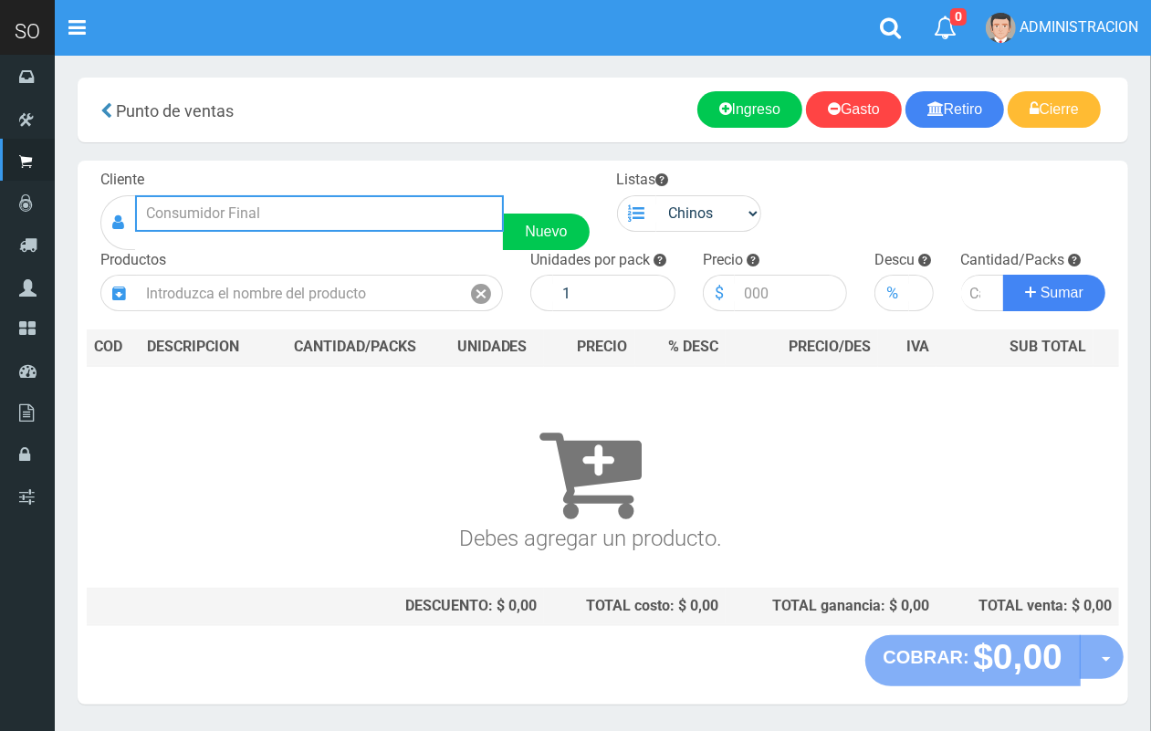
click at [349, 222] on input "text" at bounding box center [319, 213] width 369 height 36
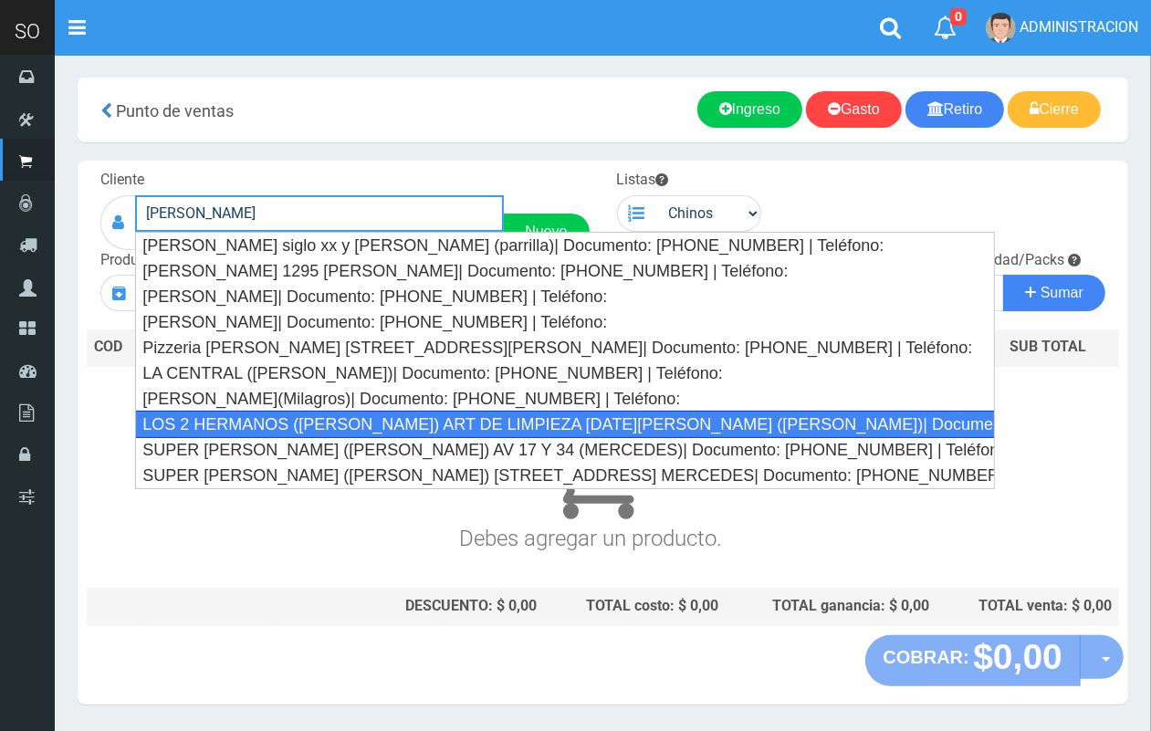
click at [411, 412] on div "LOS 2 HERMANOS ([PERSON_NAME]) ART DE LIMPIEZA [DATE][PERSON_NAME] ([PERSON_NAM…" at bounding box center [565, 424] width 860 height 27
type input "LOS 2 HERMANOS ([PERSON_NAME]) ART DE LIMPIEZA [DATE][PERSON_NAME] ([PERSON_NAM…"
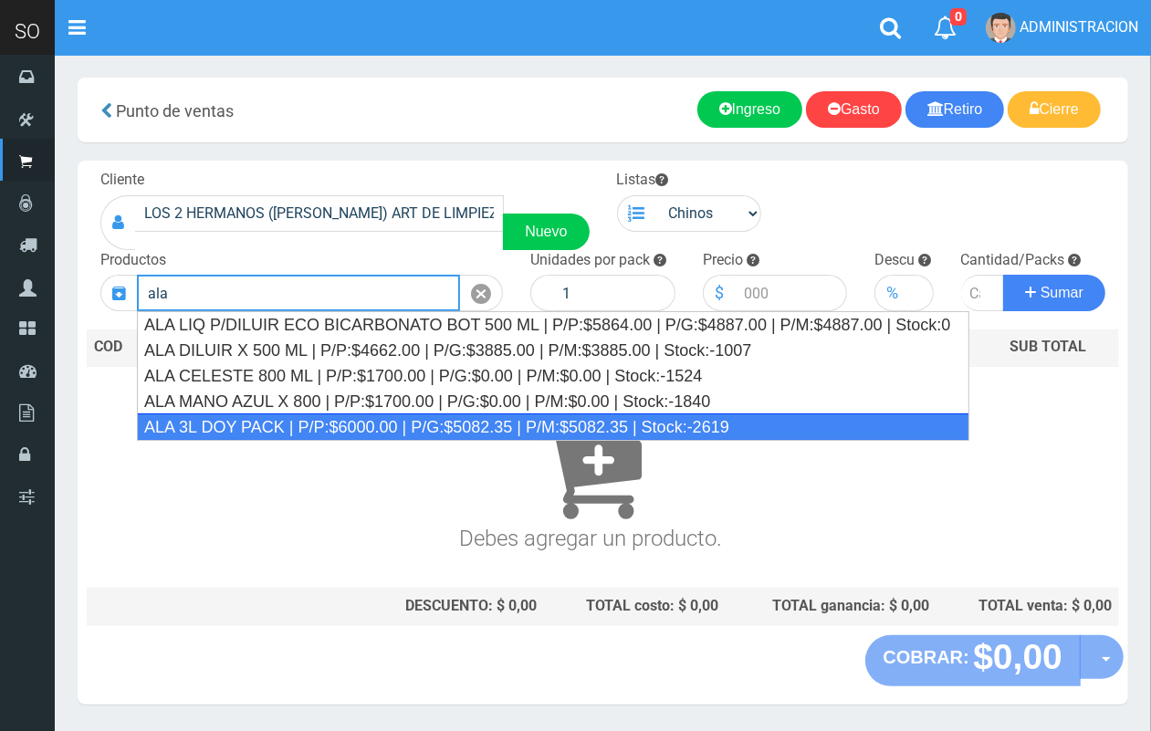
click at [436, 421] on div "ALA 3L DOY PACK | P/P:$6000.00 | P/G:$5082.35 | P/M:$5082.35 | Stock:-2619" at bounding box center [553, 426] width 832 height 27
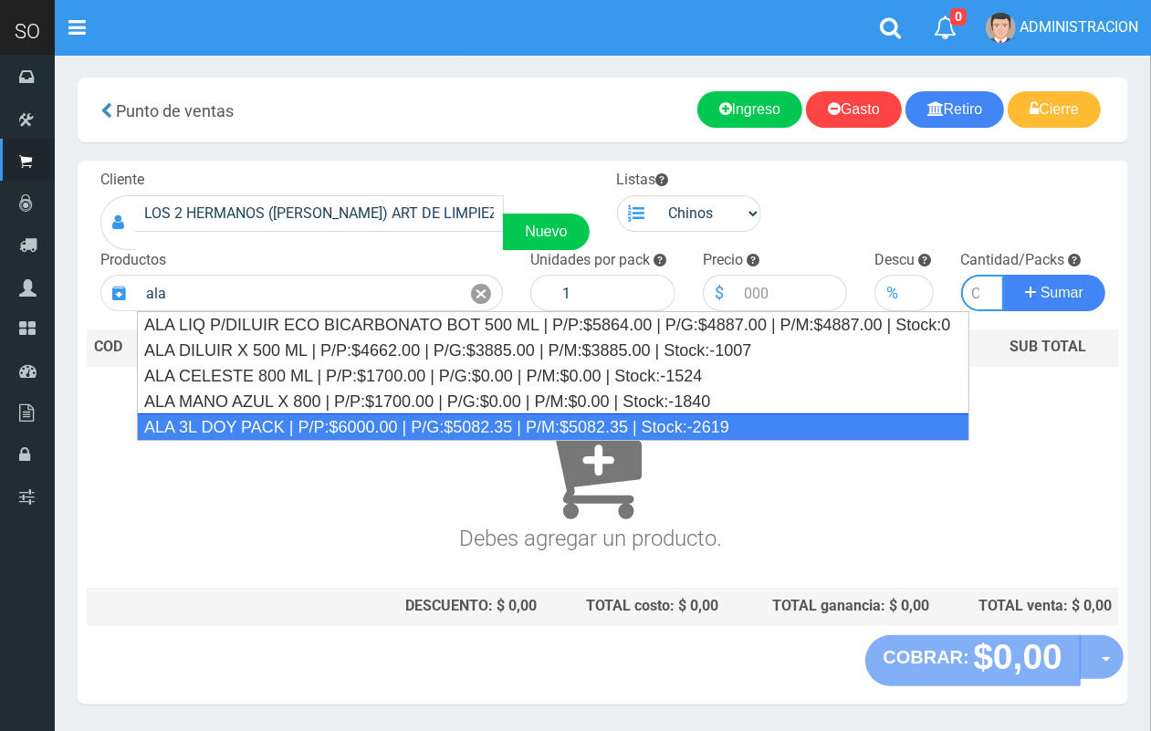
type input "ALA 3L DOY PACK | P/P:$6000.00 | P/G:$5082.35 | P/M:$5082.35 | Stock:-2619"
type input "4"
type input "6000.00"
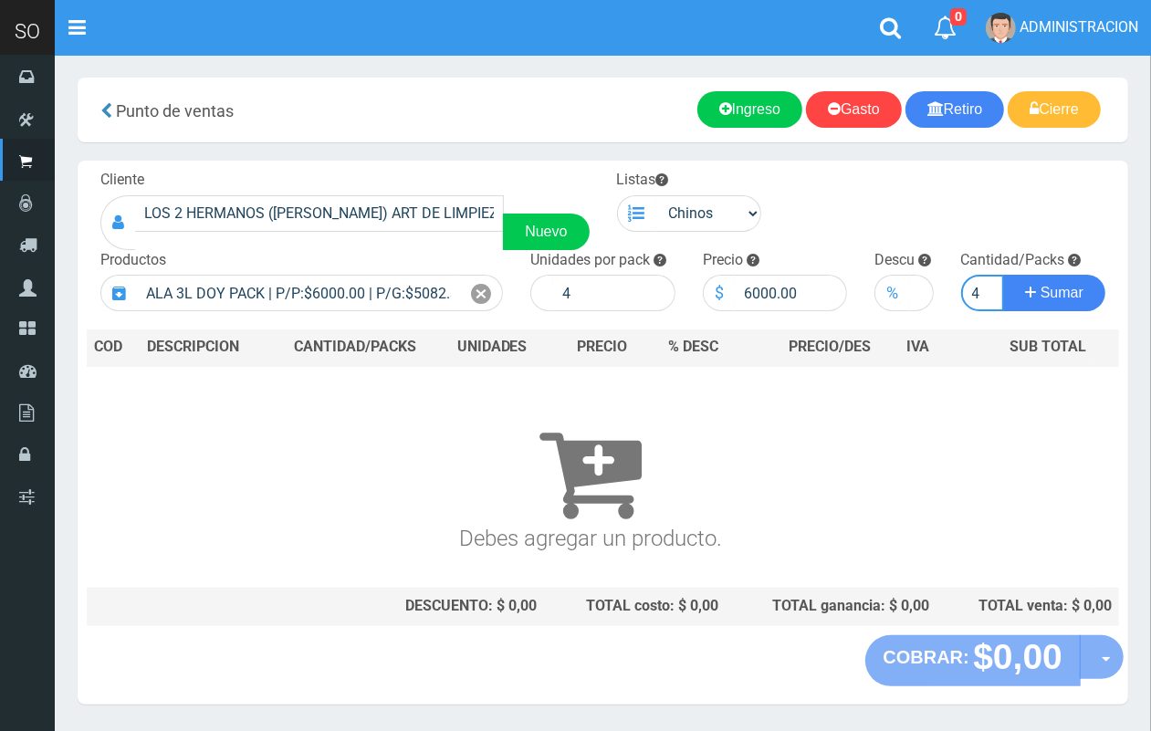
scroll to position [0, 2]
type input "4"
click at [1003, 275] on button "Sumar" at bounding box center [1054, 293] width 102 height 36
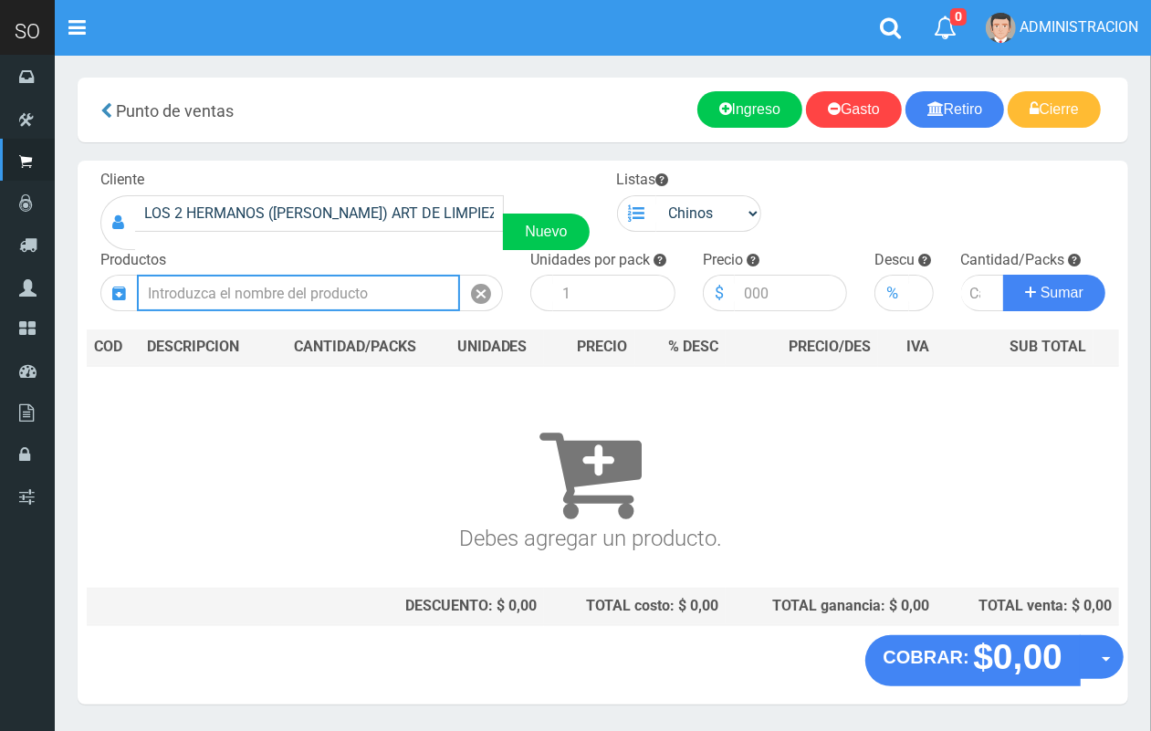
scroll to position [0, 0]
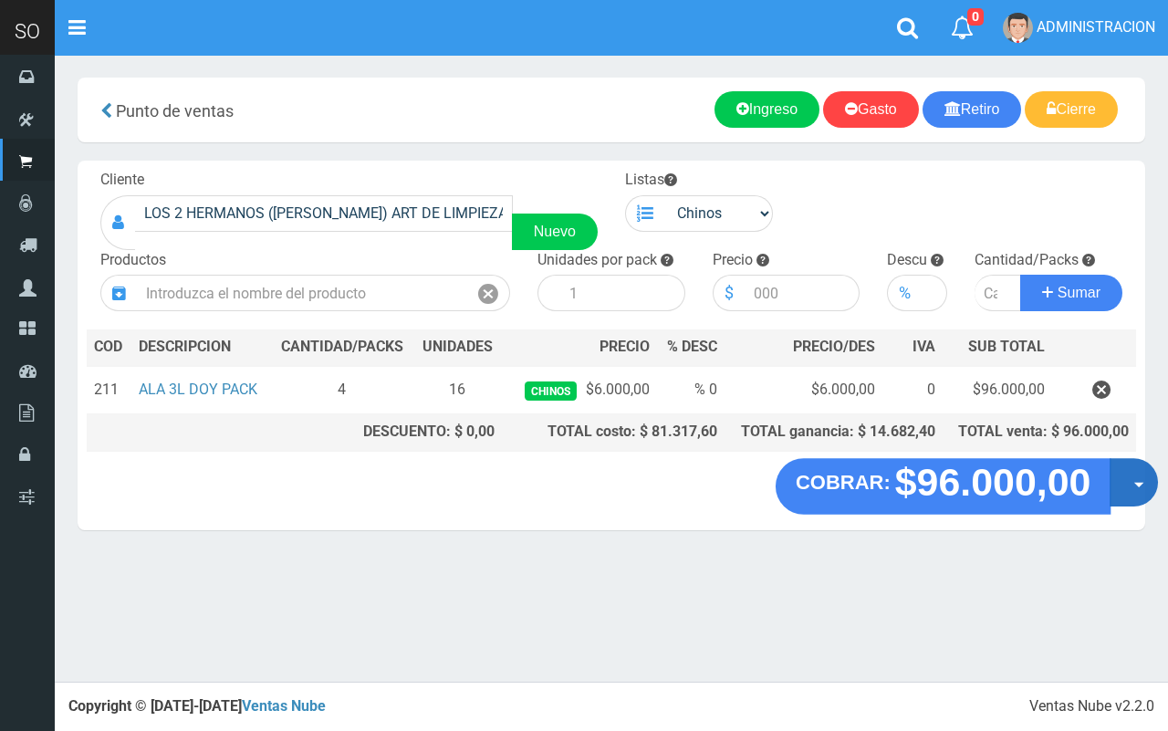
click at [1134, 489] on button "Opciones" at bounding box center [1134, 482] width 48 height 48
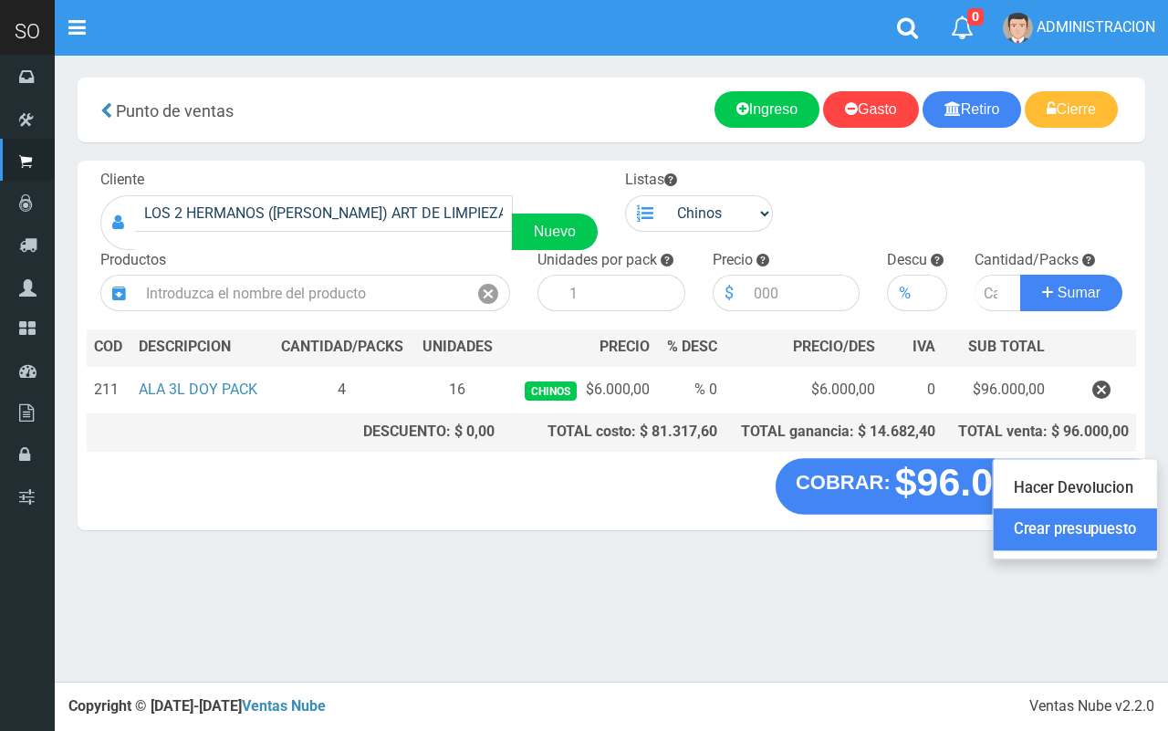
click at [1122, 532] on link "Crear presupuesto" at bounding box center [1075, 530] width 163 height 42
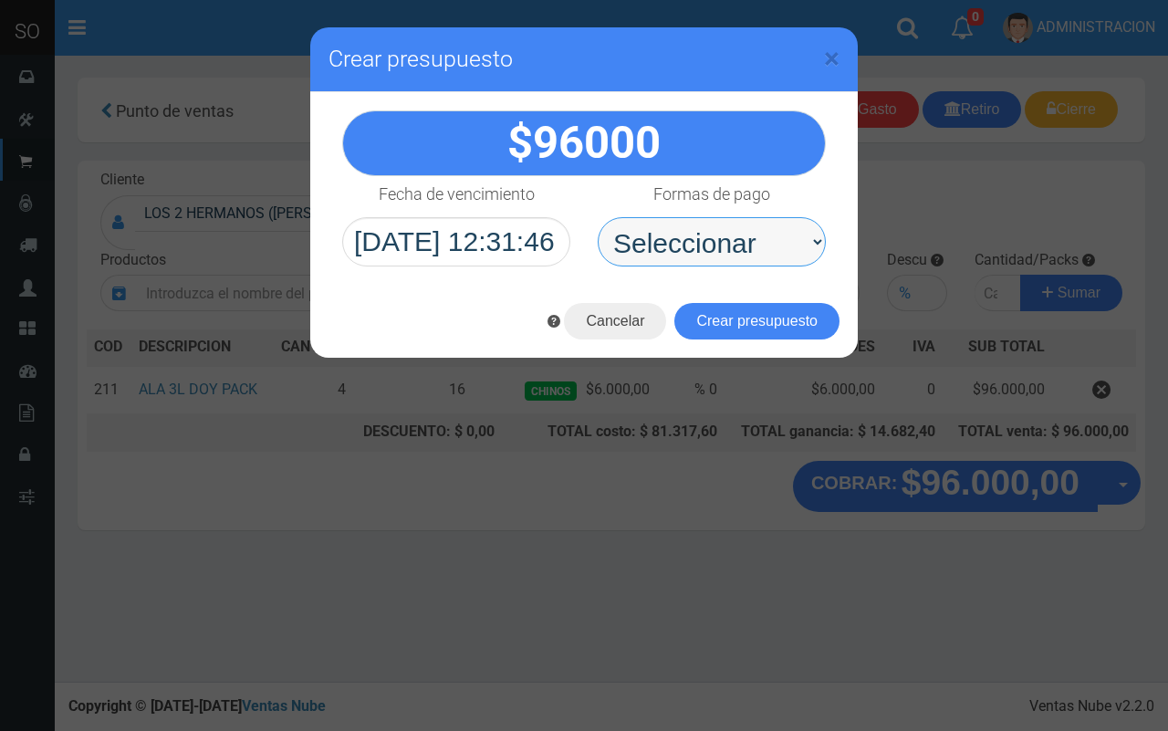
click at [713, 235] on select "Seleccionar Efectivo Tarjeta de Crédito Depósito Débito" at bounding box center [712, 241] width 228 height 49
select select "Efectivo"
click at [598, 217] on select "Seleccionar Efectivo Tarjeta de Crédito Depósito Débito" at bounding box center [712, 241] width 228 height 49
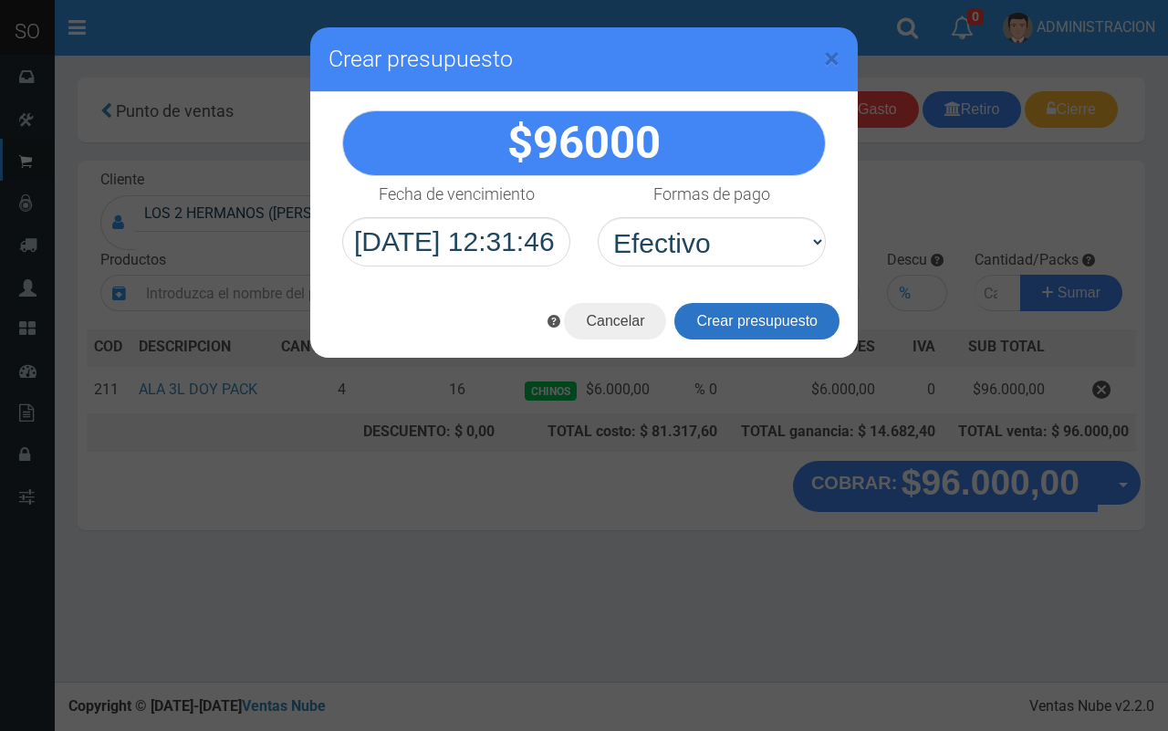
click at [746, 318] on button "Crear presupuesto" at bounding box center [756, 321] width 165 height 36
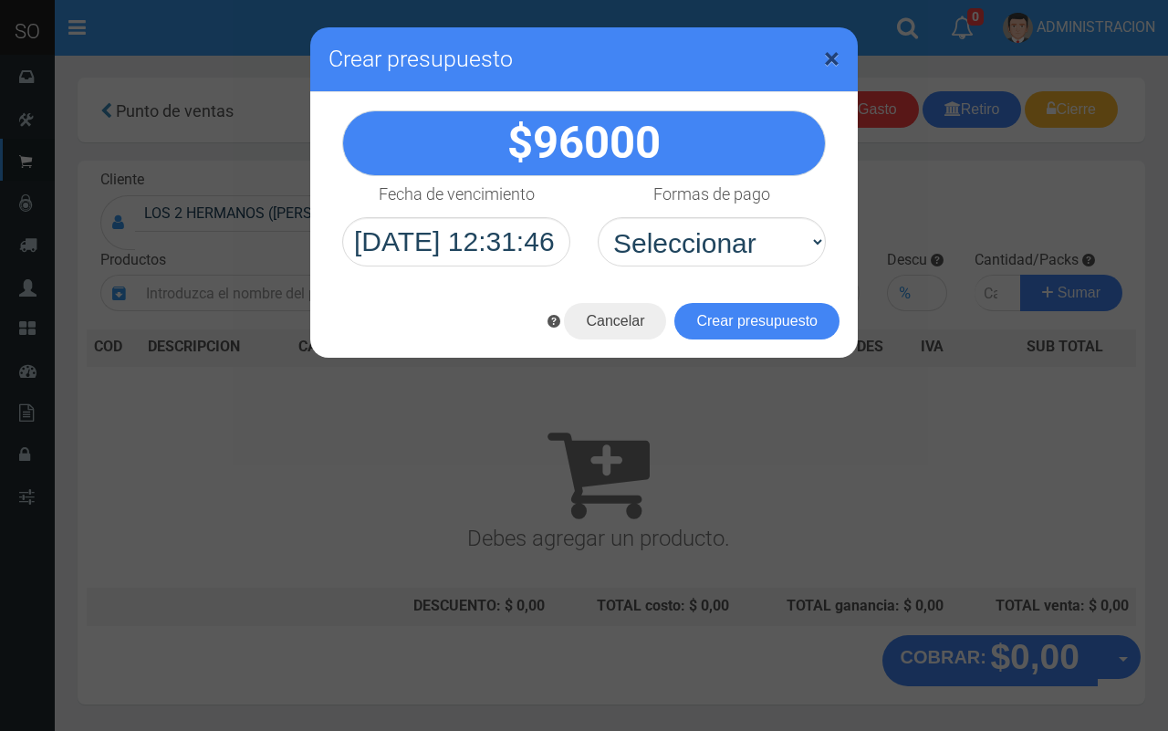
click at [830, 60] on span "×" at bounding box center [832, 58] width 16 height 35
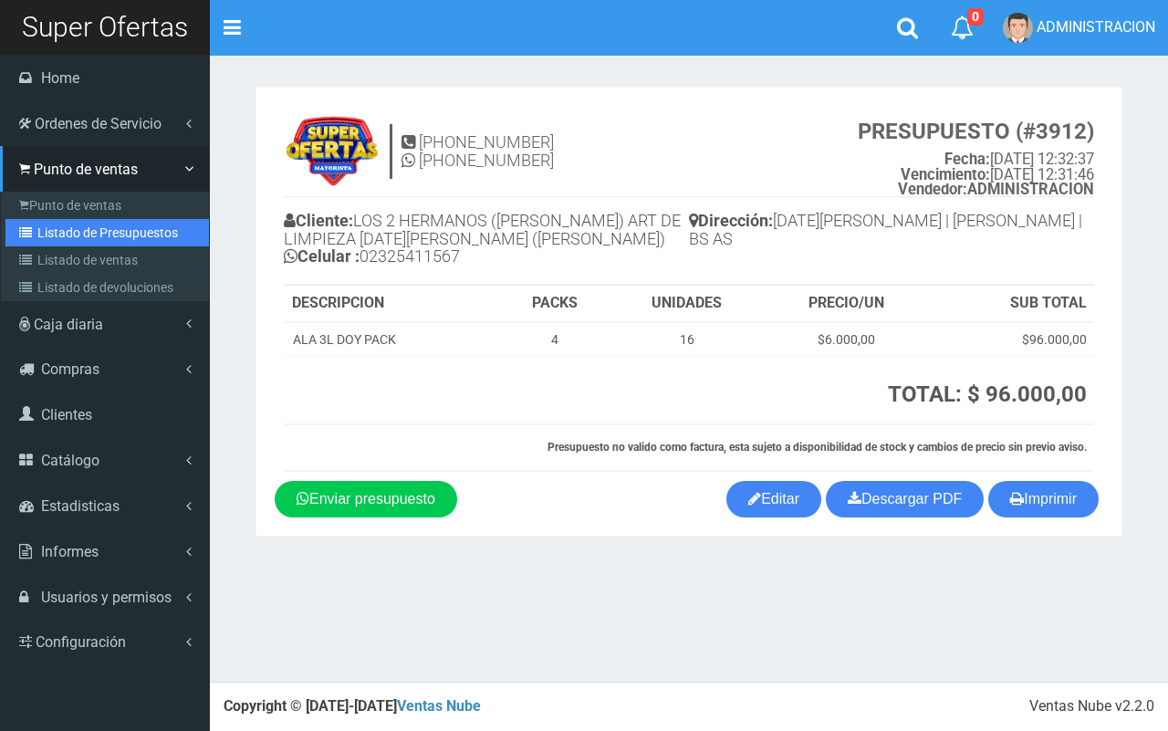
click at [76, 235] on link "Listado de Presupuestos" at bounding box center [106, 232] width 203 height 27
